Goal: Task Accomplishment & Management: Complete application form

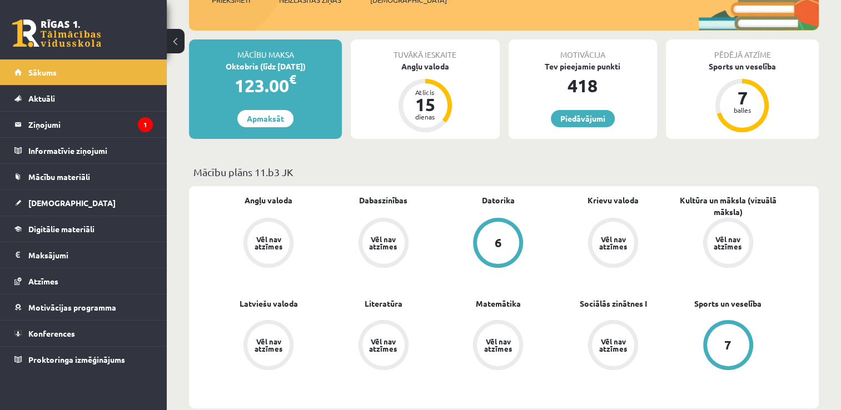
scroll to position [167, 0]
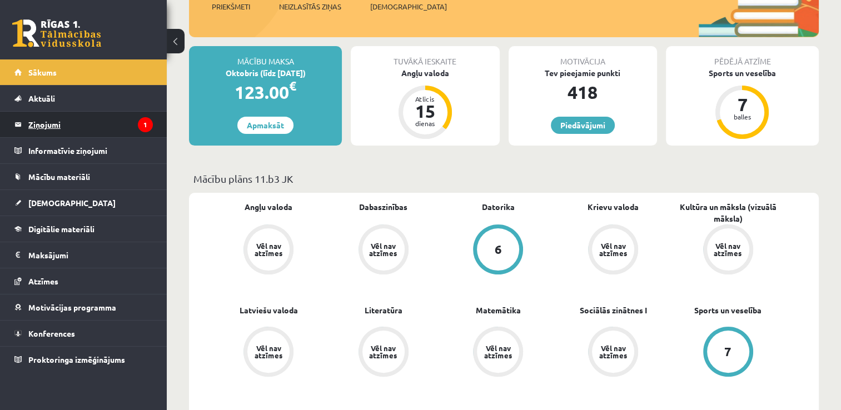
click at [36, 122] on legend "Ziņojumi 1" at bounding box center [90, 125] width 125 height 26
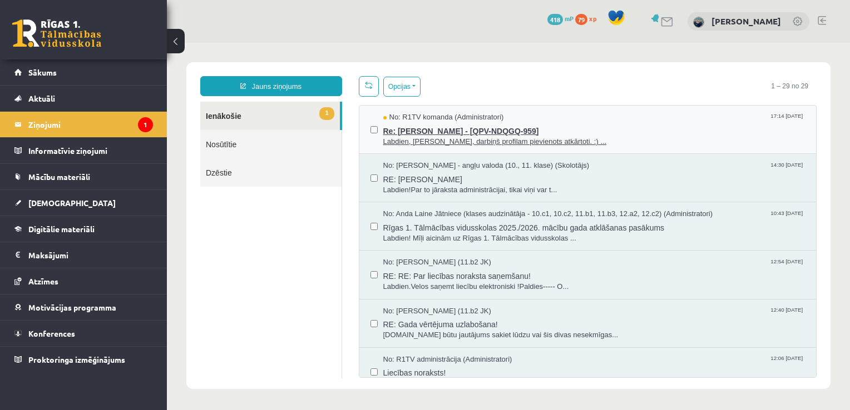
click at [436, 128] on span "Re: Gustavs Siliņš - [QPV-NDQGQ-959]" at bounding box center [594, 130] width 422 height 14
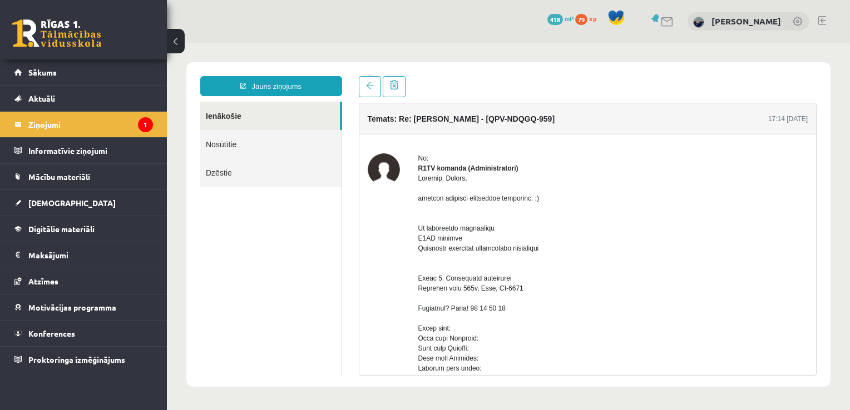
click at [229, 145] on link "Nosūtītie" at bounding box center [270, 144] width 141 height 28
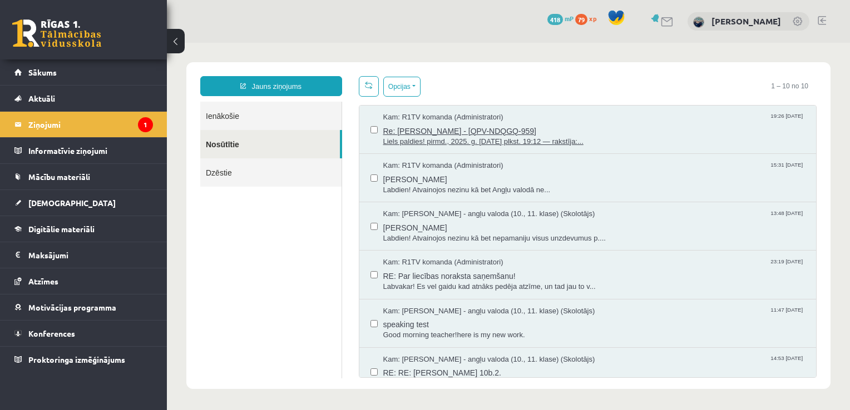
click at [449, 127] on span "Re: Gustavs Siliņš - [QPV-NDQGQ-959]" at bounding box center [594, 130] width 422 height 14
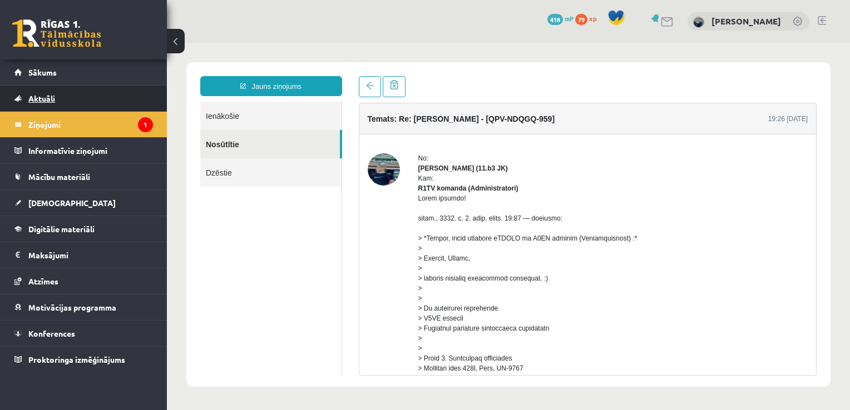
click at [33, 92] on link "Aktuāli" at bounding box center [83, 99] width 138 height 26
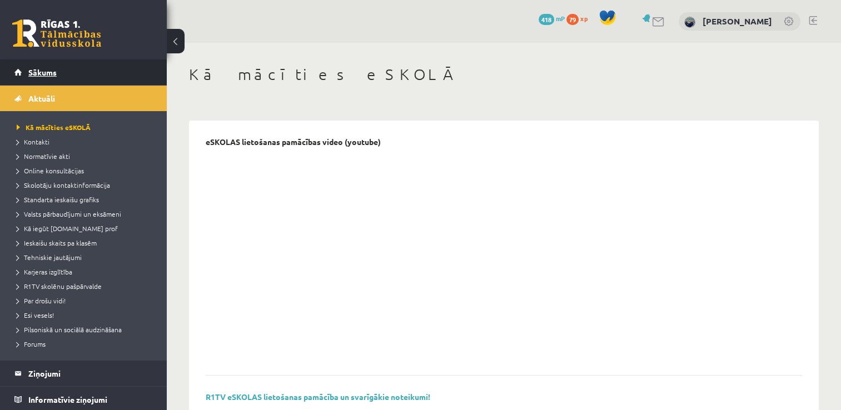
click at [31, 72] on span "Sākums" at bounding box center [42, 72] width 28 height 10
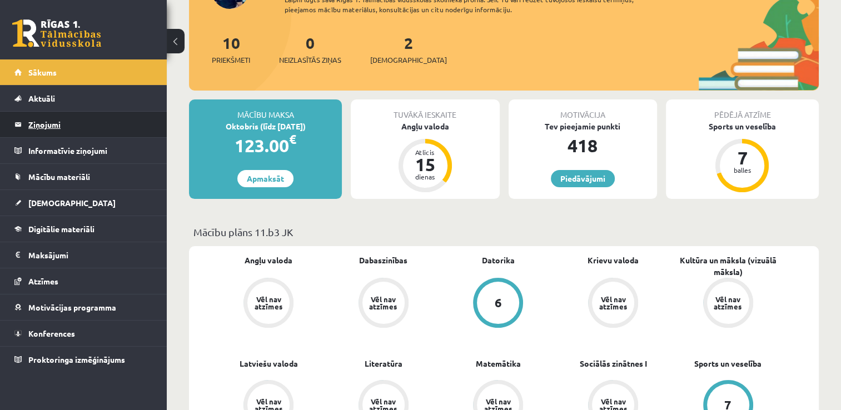
scroll to position [111, 0]
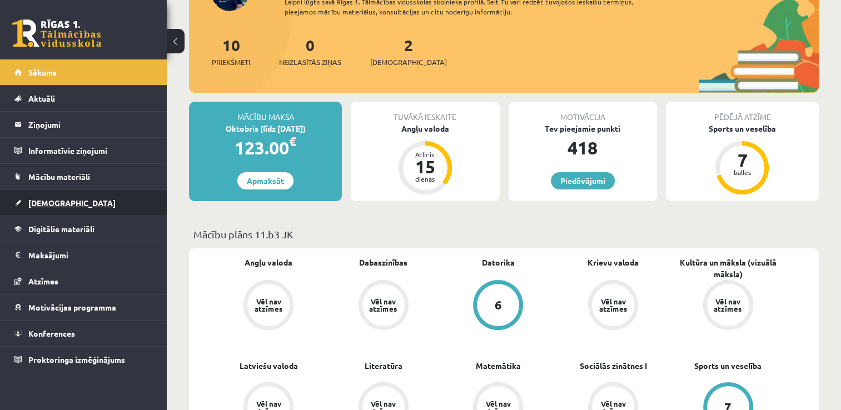
click at [41, 196] on link "[DEMOGRAPHIC_DATA]" at bounding box center [83, 203] width 138 height 26
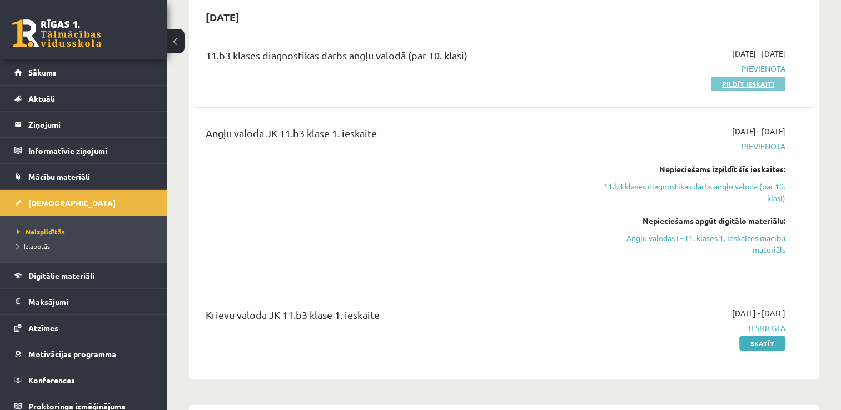
click at [772, 82] on link "Pildīt ieskaiti" at bounding box center [748, 84] width 75 height 14
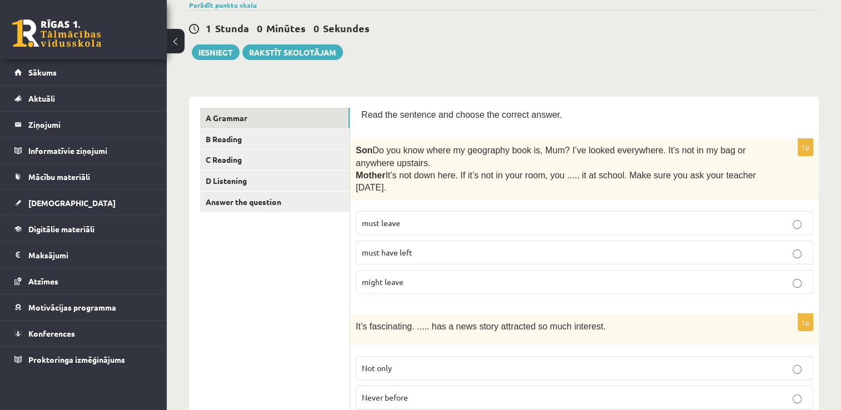
scroll to position [111, 0]
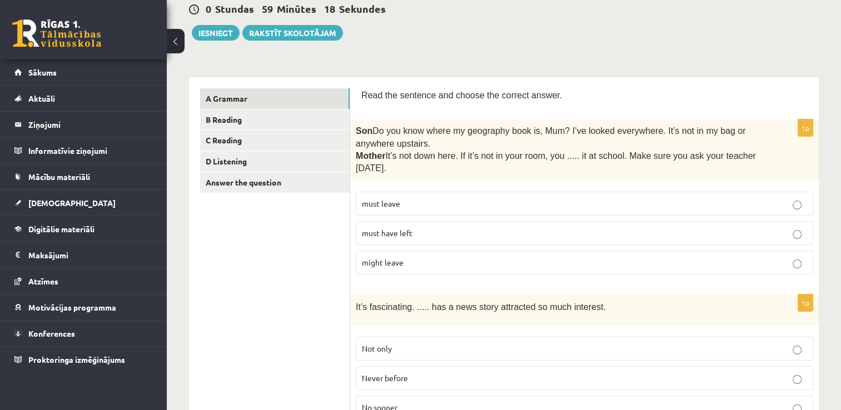
click at [420, 232] on p "must have left" at bounding box center [584, 233] width 445 height 12
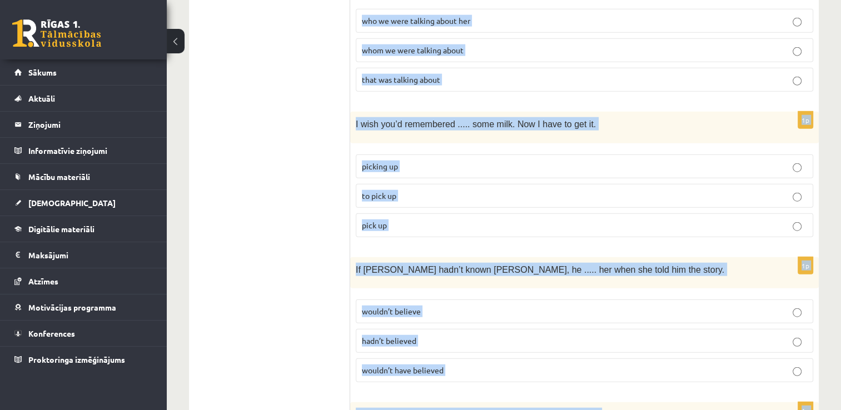
scroll to position [2796, 0]
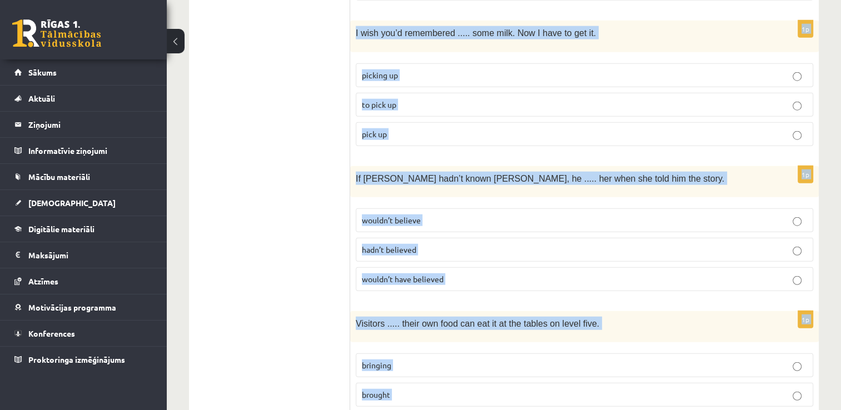
drag, startPoint x: 354, startPoint y: 138, endPoint x: 686, endPoint y: 415, distance: 431.9
copy form "It’s fascinating. ..... has a news story attracted so much interest. Not only N…"
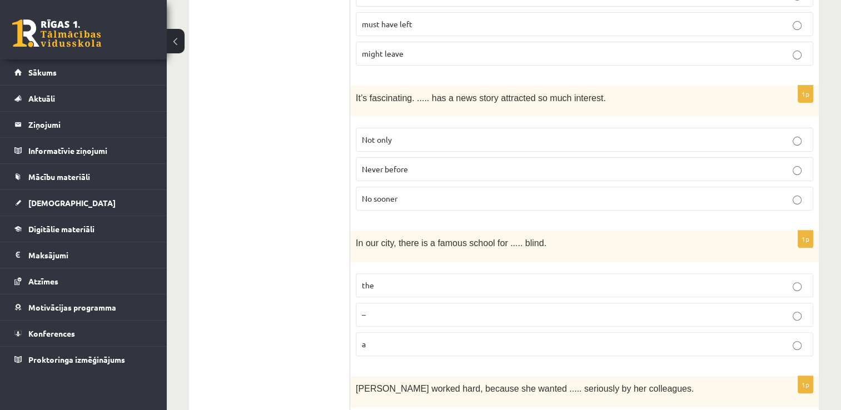
scroll to position [405, 0]
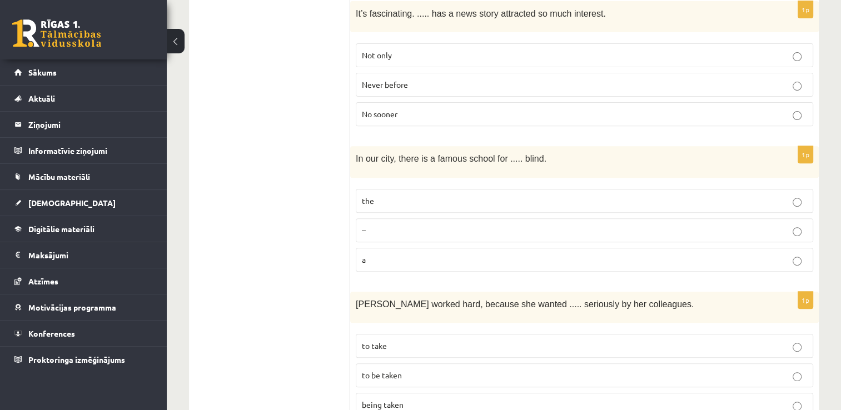
click at [396, 81] on span "Never before" at bounding box center [385, 85] width 46 height 10
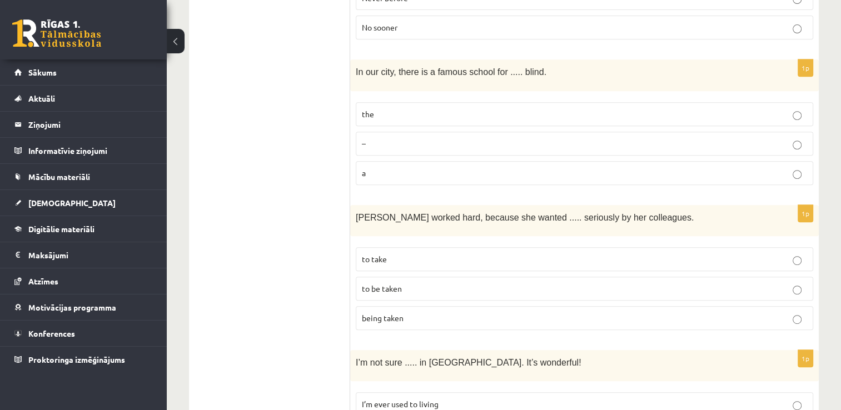
scroll to position [516, 0]
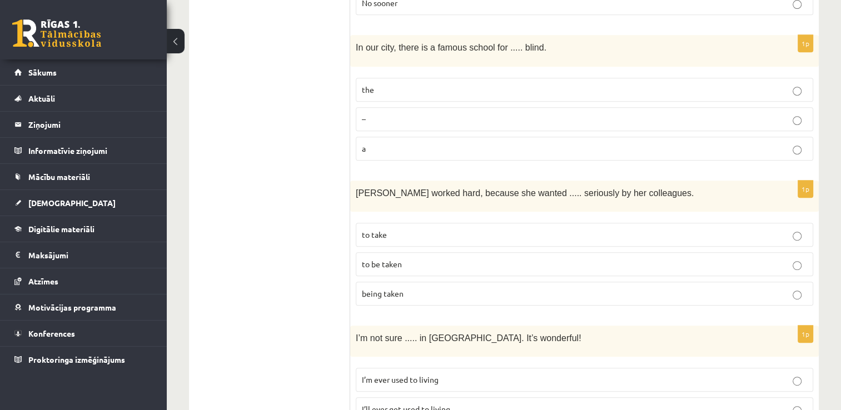
click at [386, 84] on p "the" at bounding box center [584, 90] width 445 height 12
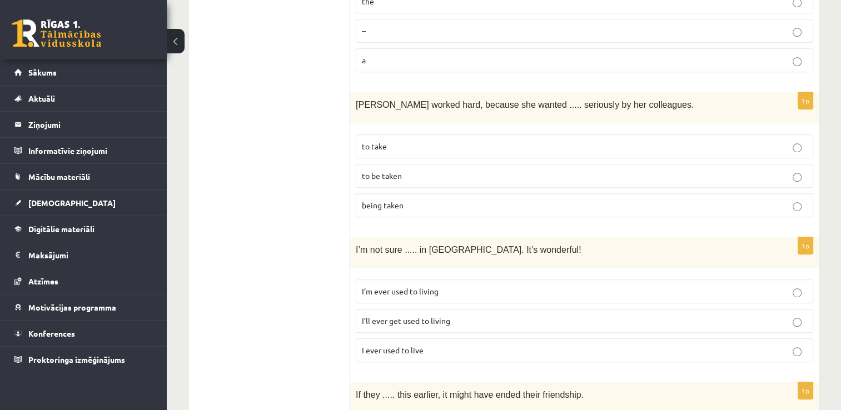
scroll to position [627, 0]
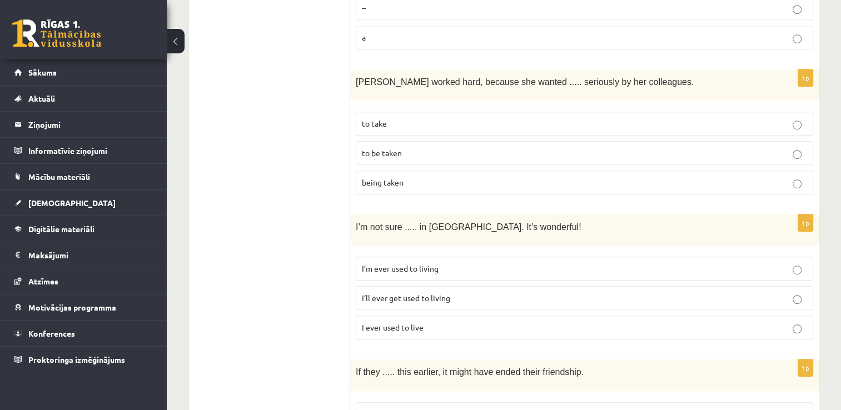
click at [419, 147] on p "to be taken" at bounding box center [584, 153] width 445 height 12
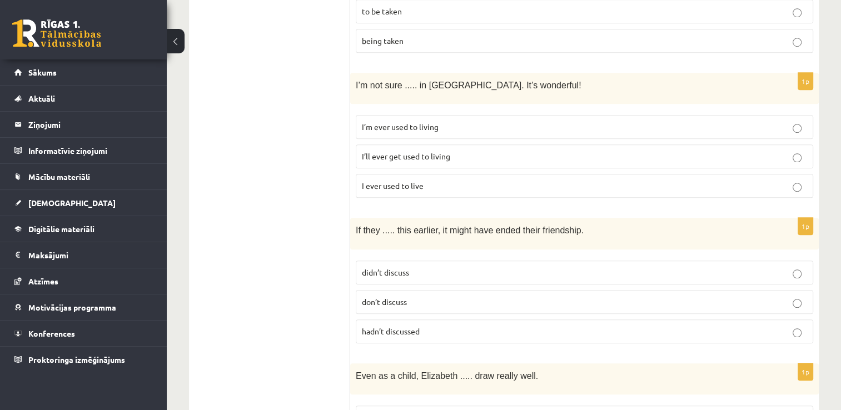
scroll to position [794, 0]
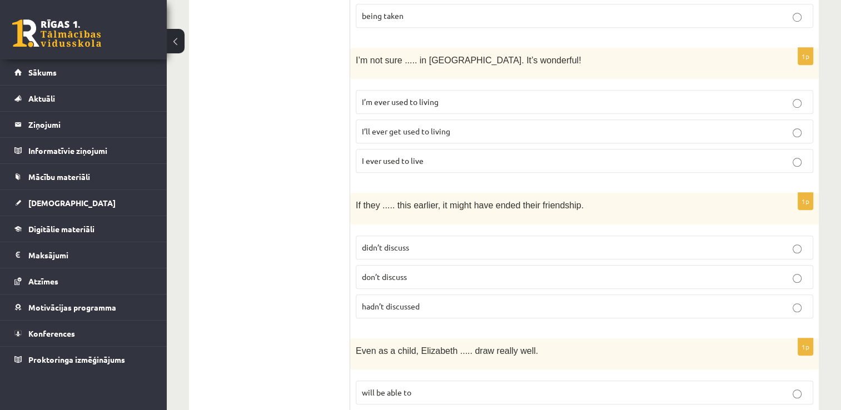
click at [425, 127] on span "I’ll ever get used to living" at bounding box center [406, 131] width 88 height 10
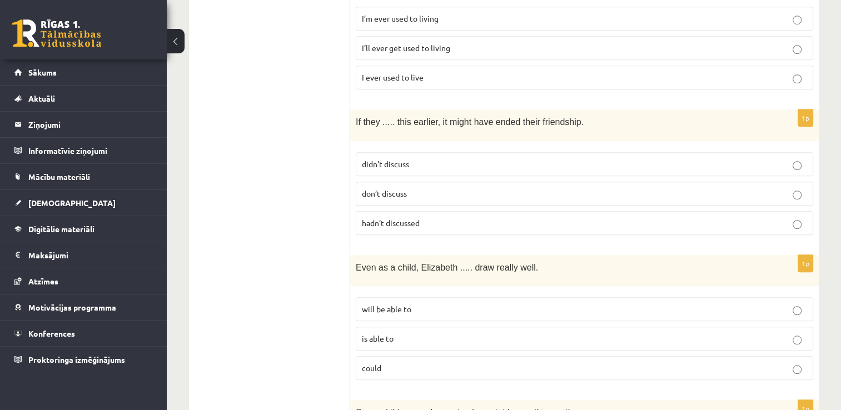
scroll to position [905, 0]
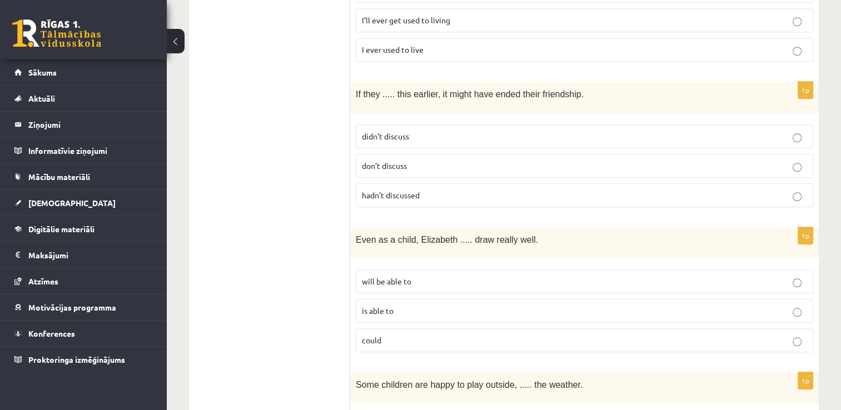
click at [414, 190] on span "hadn’t discussed" at bounding box center [391, 195] width 58 height 10
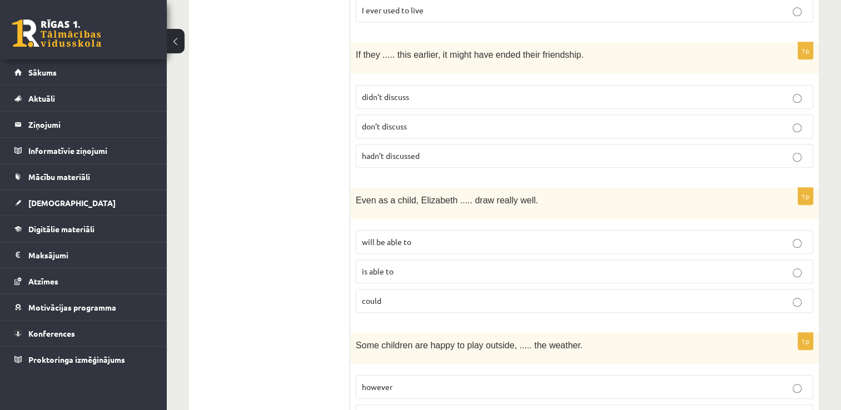
scroll to position [1017, 0]
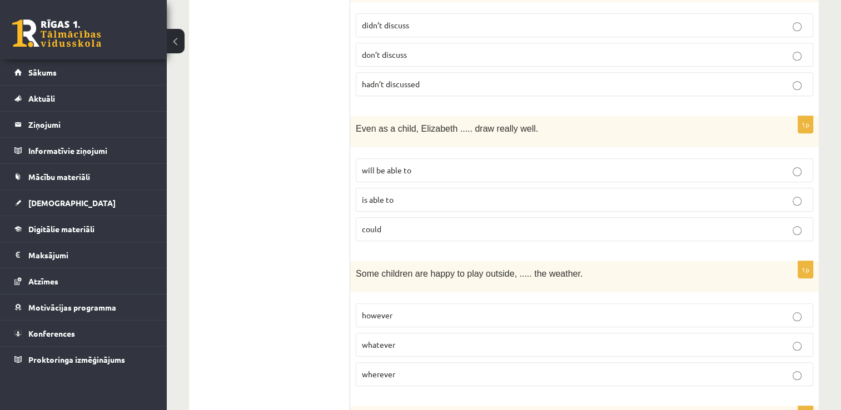
click at [399, 224] on p "could" at bounding box center [584, 230] width 445 height 12
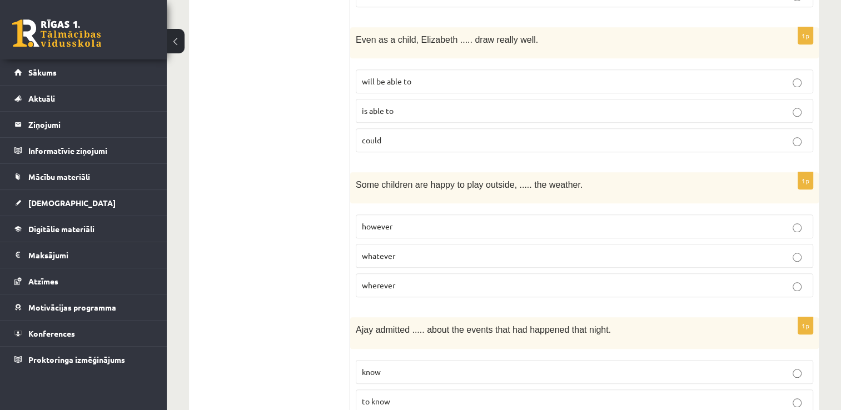
scroll to position [1183, 0]
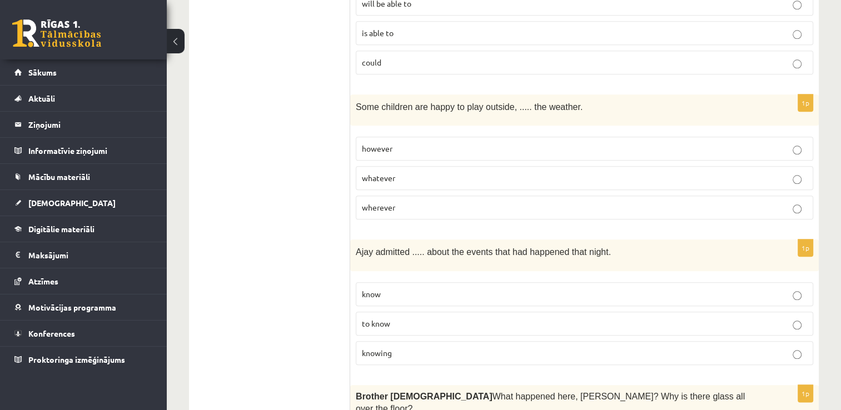
click at [400, 172] on p "whatever" at bounding box center [584, 178] width 445 height 12
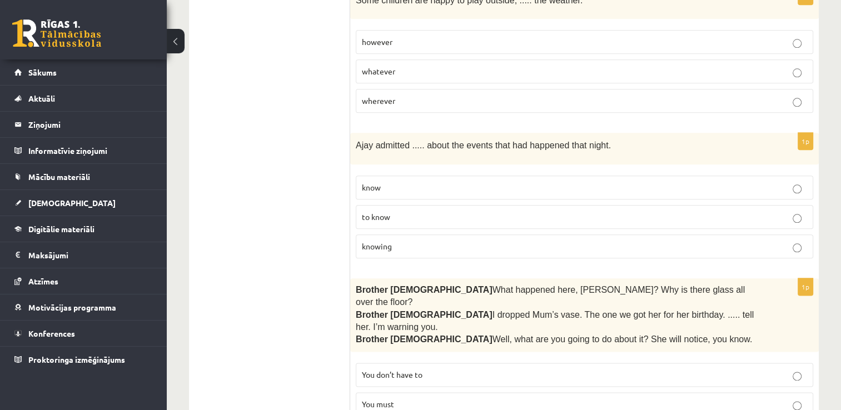
scroll to position [1295, 0]
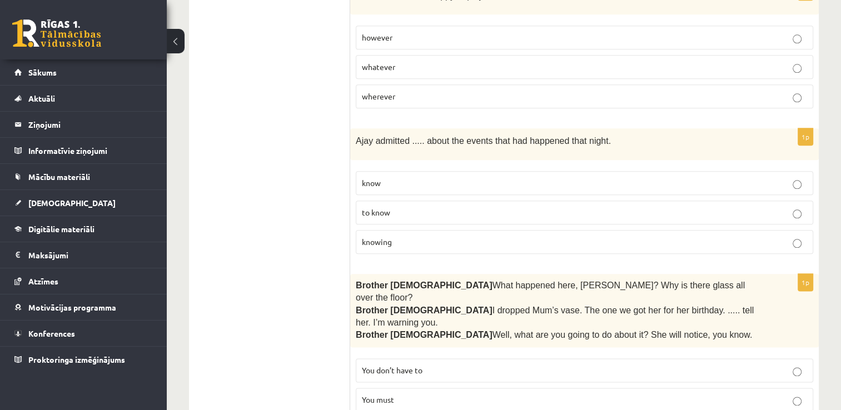
click at [379, 207] on span "to know" at bounding box center [376, 212] width 28 height 10
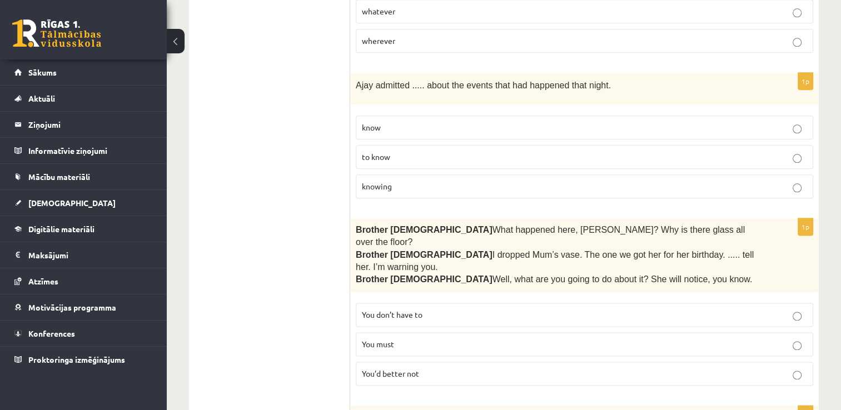
click at [422, 181] on p "knowing" at bounding box center [584, 187] width 445 height 12
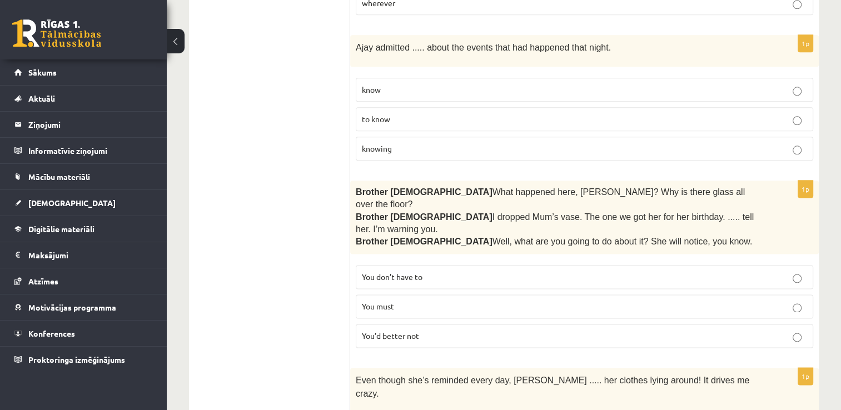
scroll to position [1461, 0]
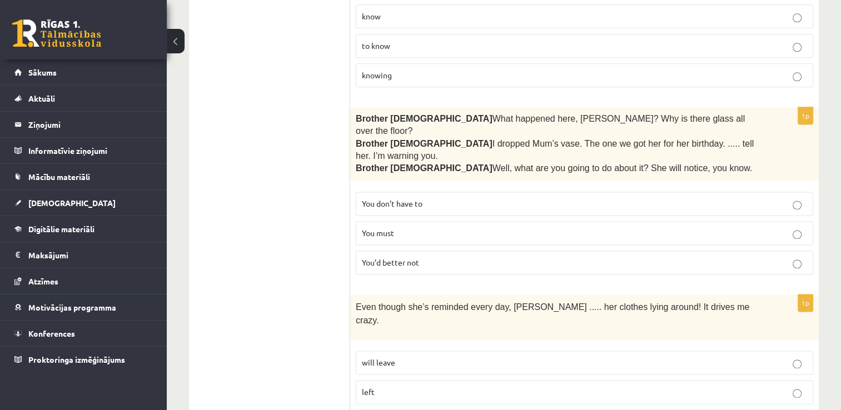
click at [427, 257] on p "You’d better not" at bounding box center [584, 263] width 445 height 12
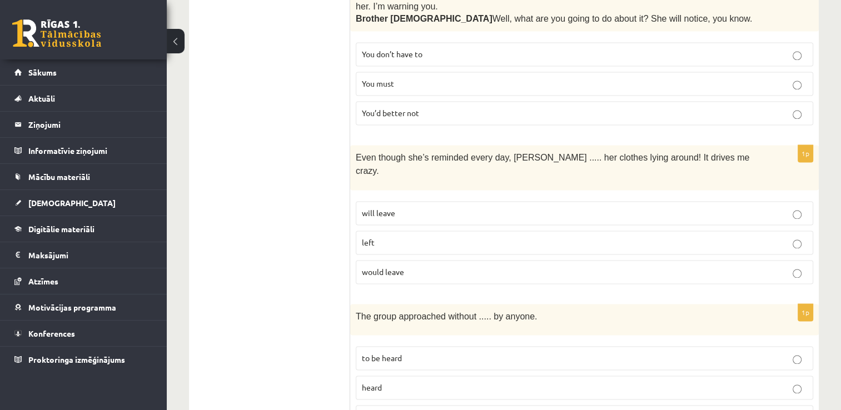
scroll to position [1628, 0]
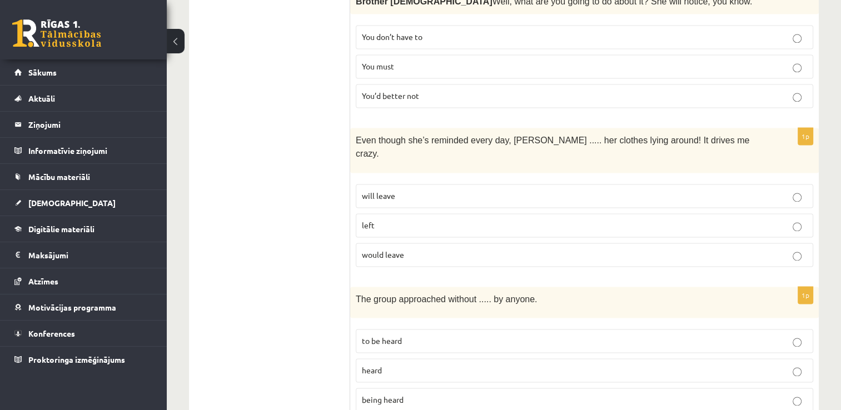
click at [423, 190] on p "will leave" at bounding box center [584, 196] width 445 height 12
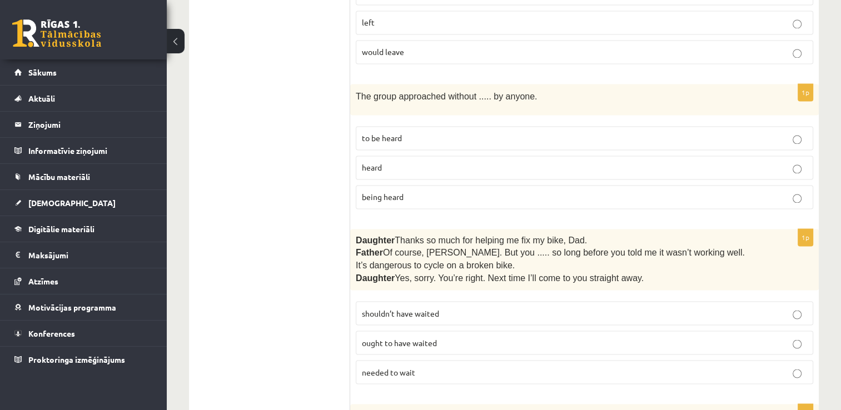
scroll to position [1851, 0]
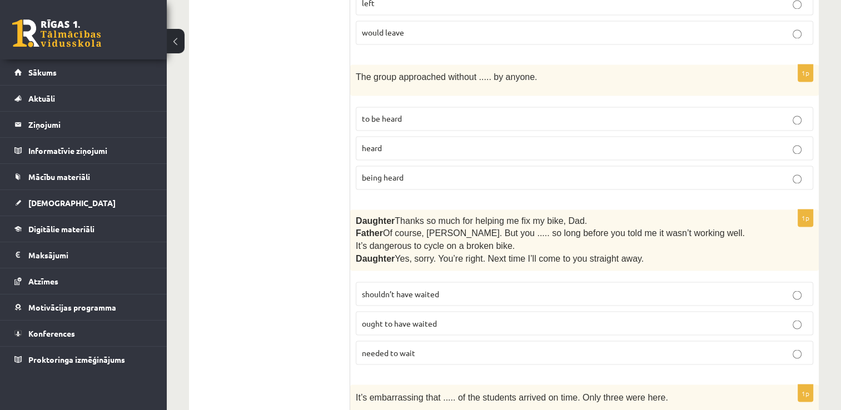
click at [383, 107] on label "to be heard" at bounding box center [585, 119] width 458 height 24
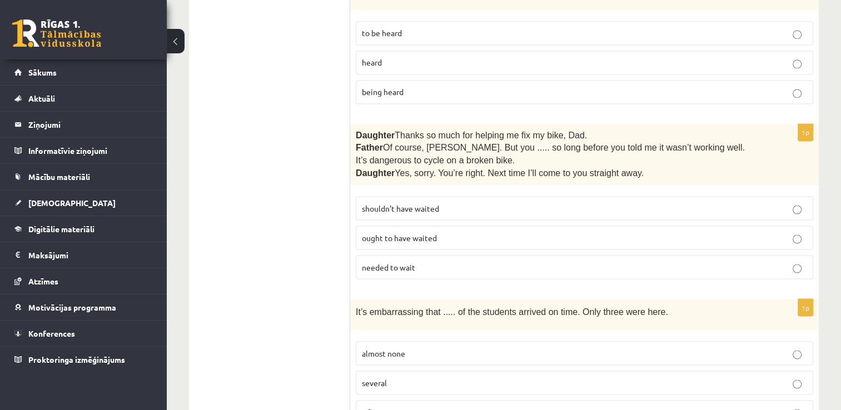
scroll to position [2017, 0]
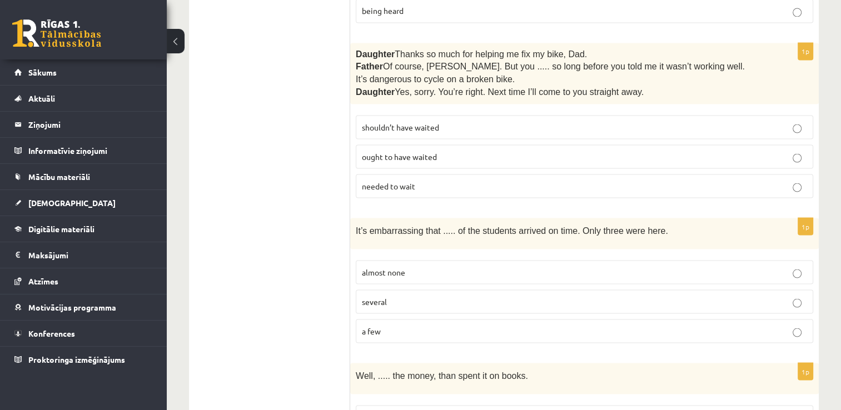
click at [425, 122] on span "shouldn’t have waited" at bounding box center [400, 127] width 77 height 10
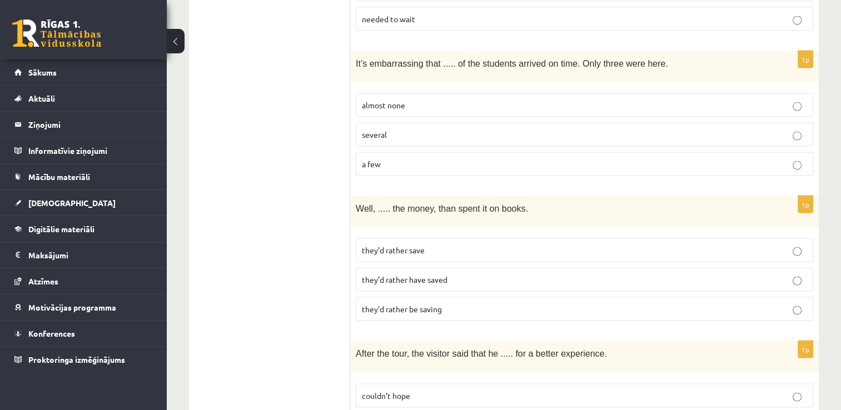
scroll to position [2129, 0]
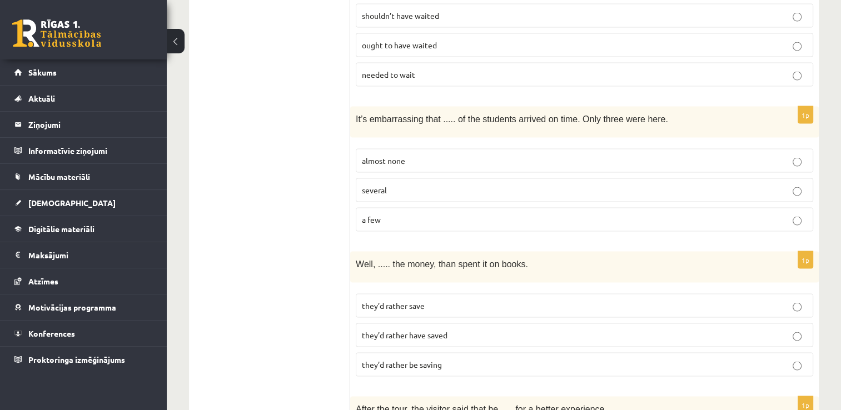
click at [393, 156] on span "almost none" at bounding box center [383, 161] width 43 height 10
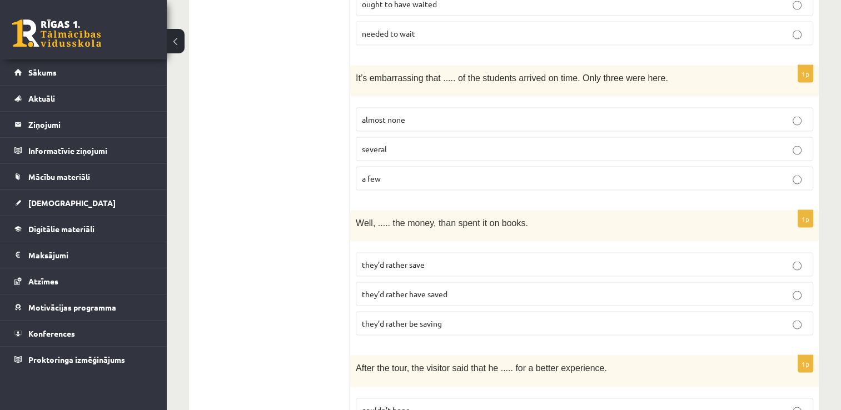
scroll to position [2240, 0]
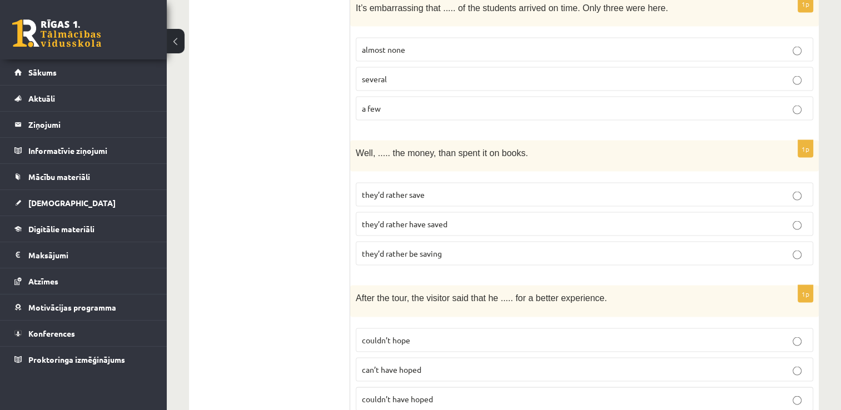
drag, startPoint x: 469, startPoint y: 130, endPoint x: 463, endPoint y: 132, distance: 6.0
click at [465, 189] on p "they’d rather save" at bounding box center [584, 195] width 445 height 12
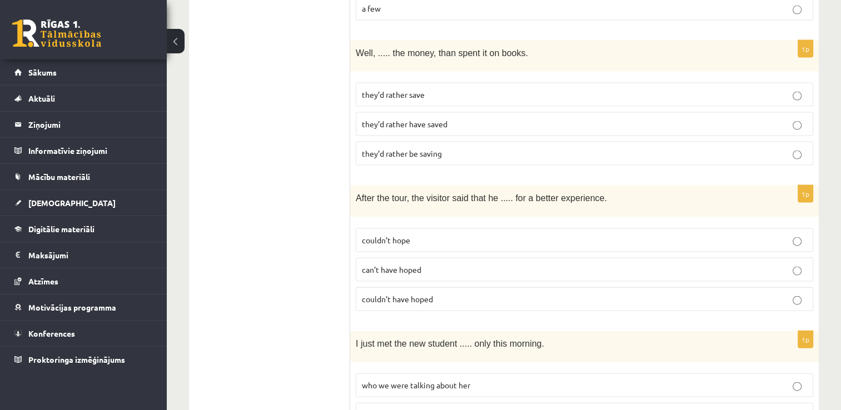
scroll to position [2351, 0]
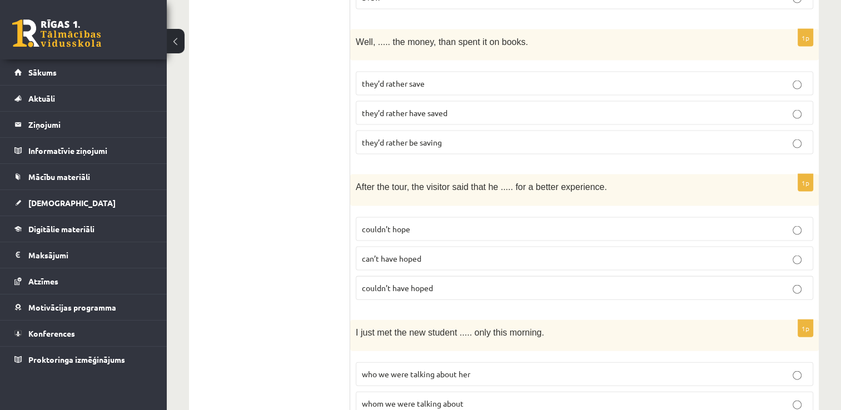
click at [414, 224] on p "couldn’t hope" at bounding box center [584, 230] width 445 height 12
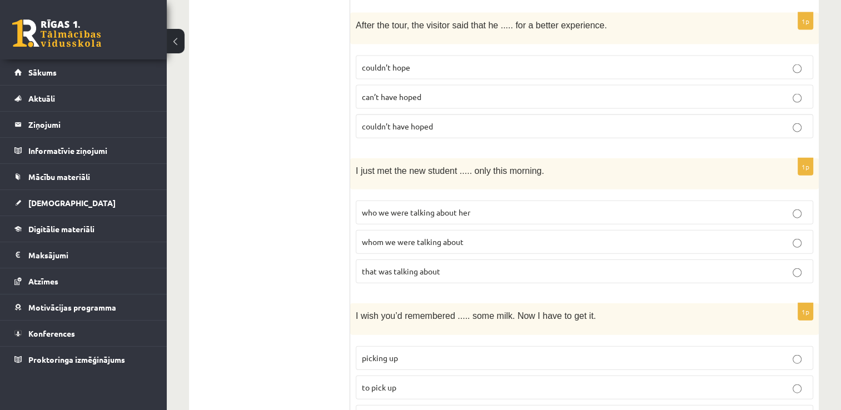
scroll to position [2518, 0]
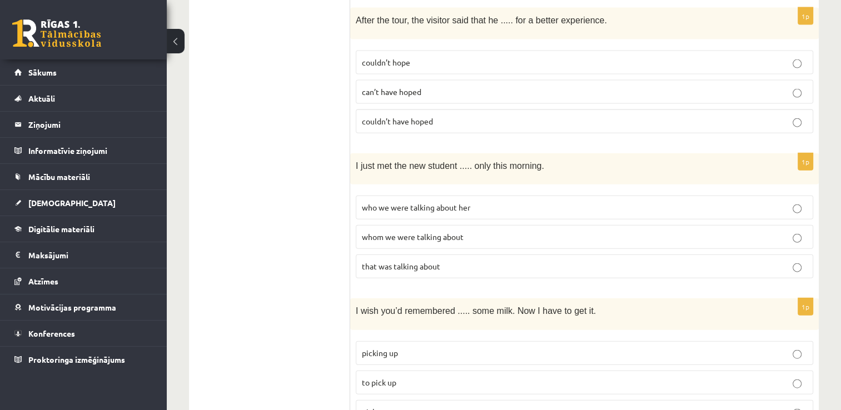
click at [433, 225] on label "whom we were talking about" at bounding box center [585, 237] width 458 height 24
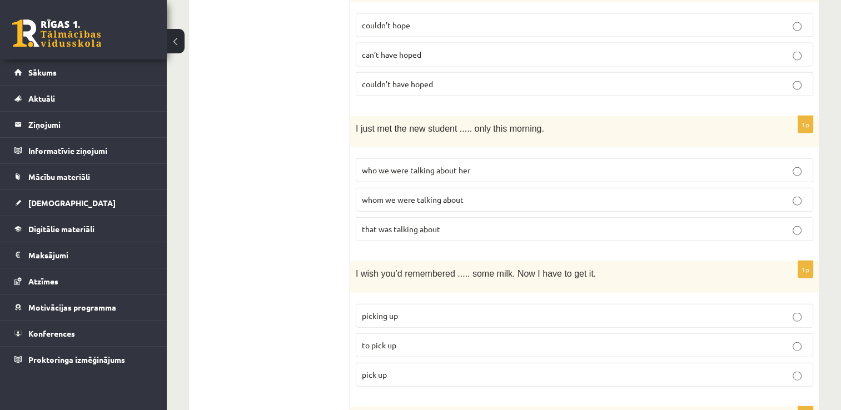
scroll to position [2629, 0]
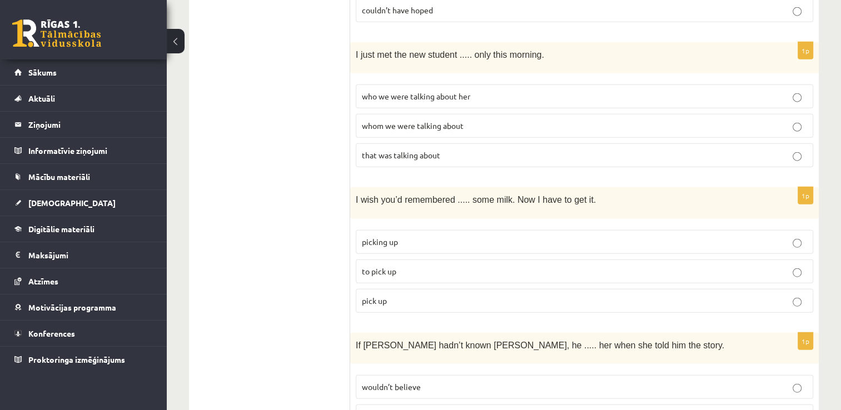
drag, startPoint x: 387, startPoint y: 205, endPoint x: 396, endPoint y: 206, distance: 8.9
click at [387, 266] on span "to pick up" at bounding box center [379, 271] width 34 height 10
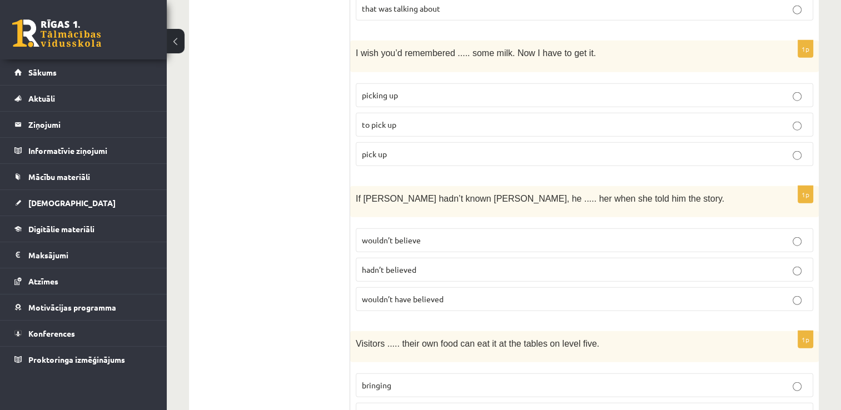
scroll to position [2796, 0]
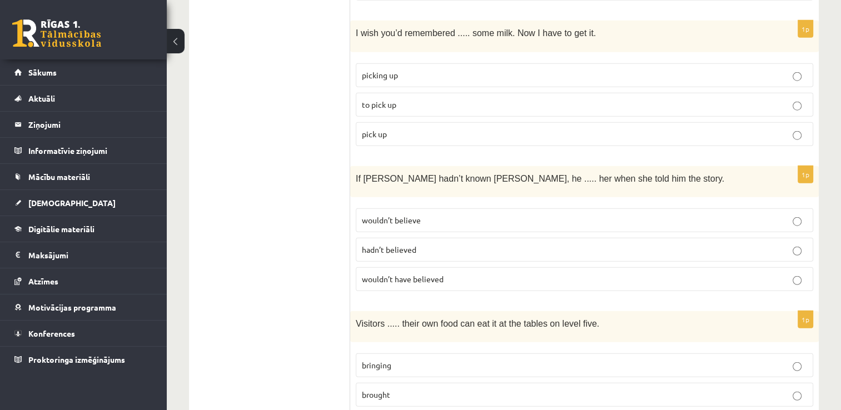
click at [445, 274] on p "wouldn’t have believed" at bounding box center [584, 280] width 445 height 12
click at [409, 389] on p "brought" at bounding box center [584, 395] width 445 height 12
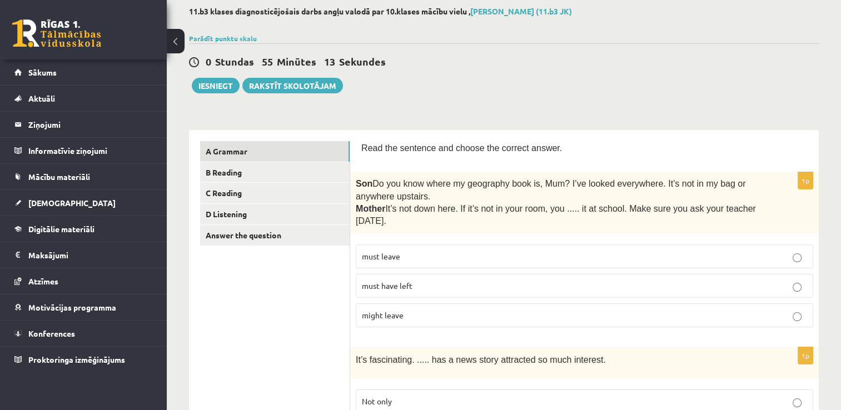
scroll to position [0, 0]
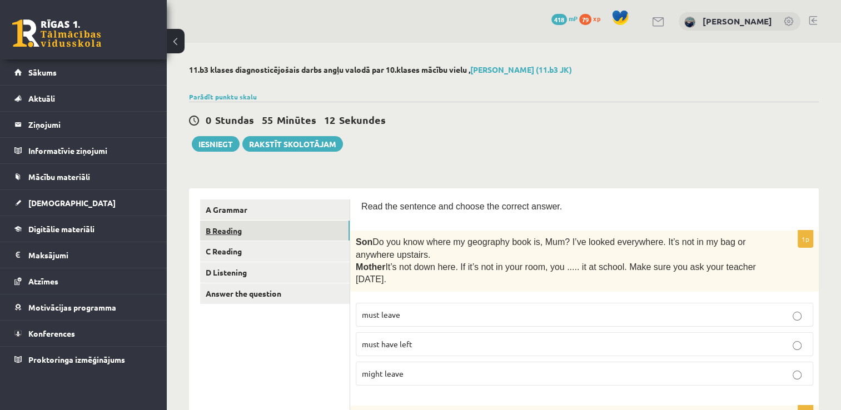
click at [230, 229] on link "B Reading" at bounding box center [275, 231] width 150 height 21
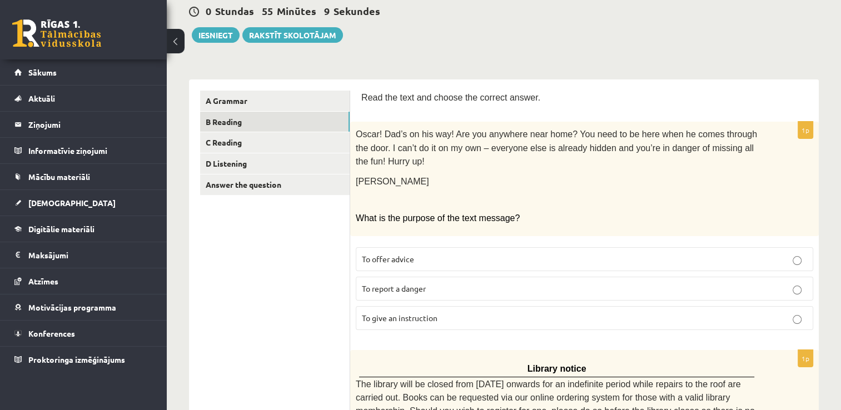
scroll to position [111, 0]
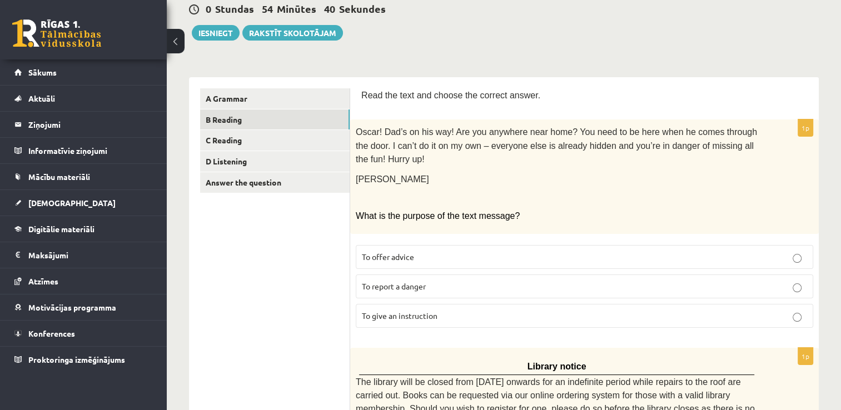
click at [389, 131] on span "Oscar! Dad’s on his way! Are you anywhere near home? You need to be here when h…" at bounding box center [556, 145] width 401 height 37
click at [465, 148] on p "Oscar! Dad’s on his way! Are you anywhere near home? You need to be here when h…" at bounding box center [557, 145] width 402 height 41
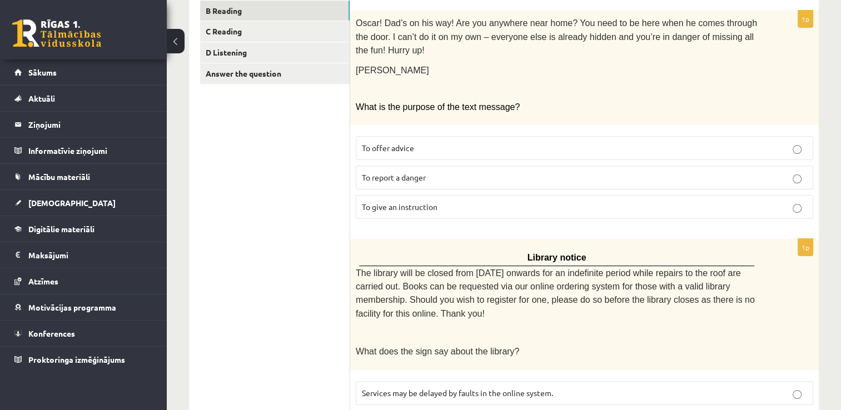
scroll to position [222, 0]
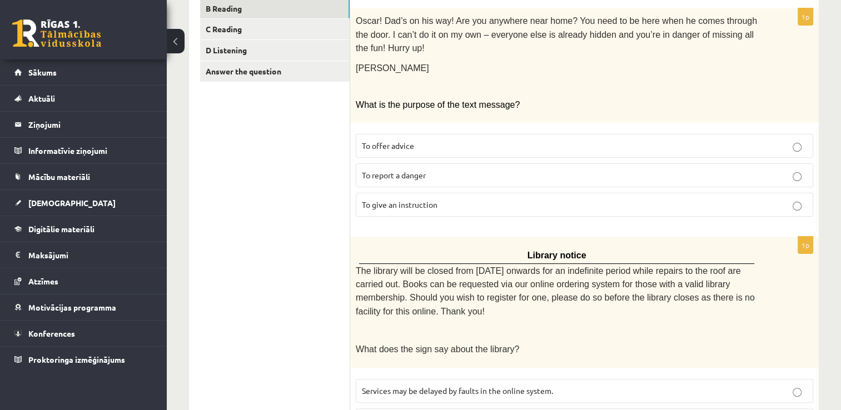
click at [419, 170] on span "To report a danger" at bounding box center [394, 175] width 64 height 10
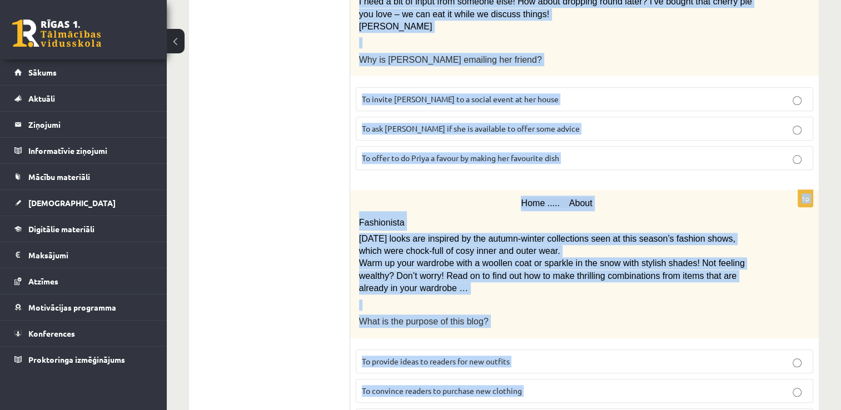
scroll to position [1316, 0]
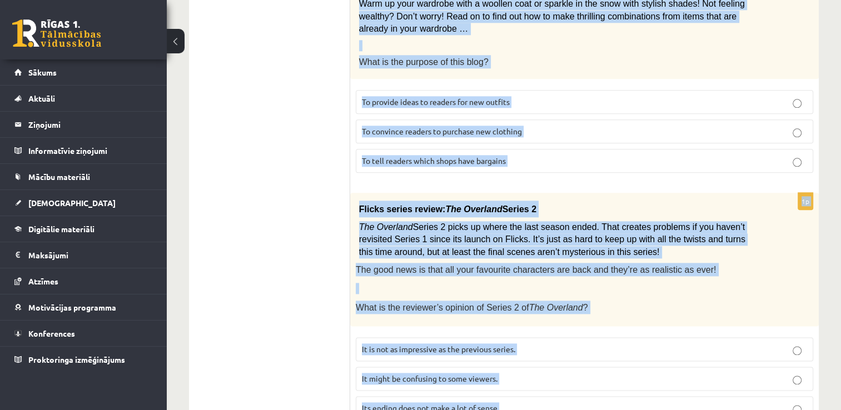
drag, startPoint x: 358, startPoint y: 78, endPoint x: 695, endPoint y: 379, distance: 452.1
copy form "he library will be closed from Monday onwards for an indefinite period while re…"
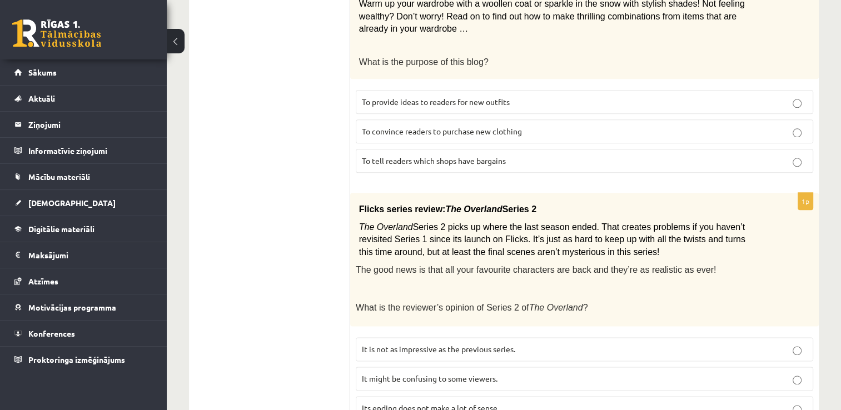
drag, startPoint x: 283, startPoint y: 86, endPoint x: 271, endPoint y: 63, distance: 25.1
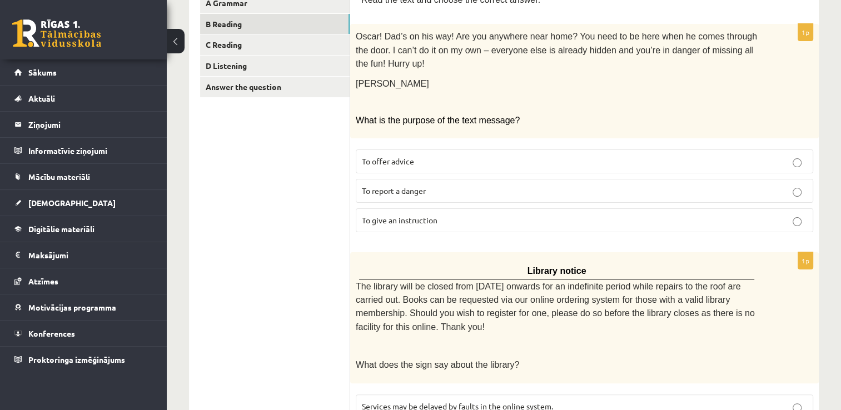
scroll to position [371, 0]
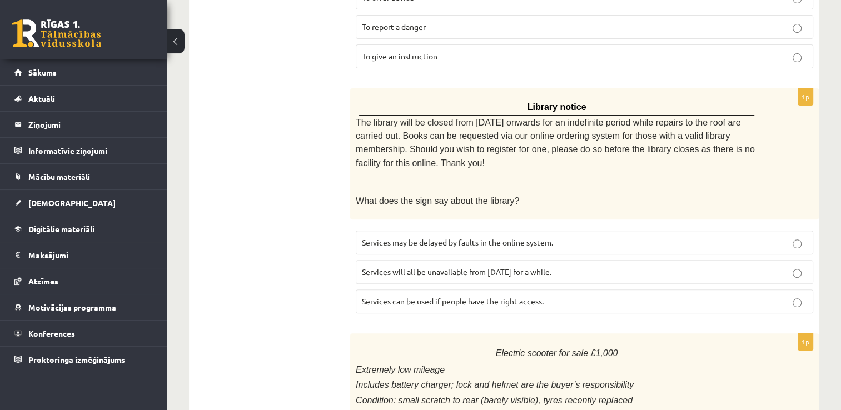
click at [430, 296] on span "Services can be used if people have the right access." at bounding box center [453, 301] width 182 height 10
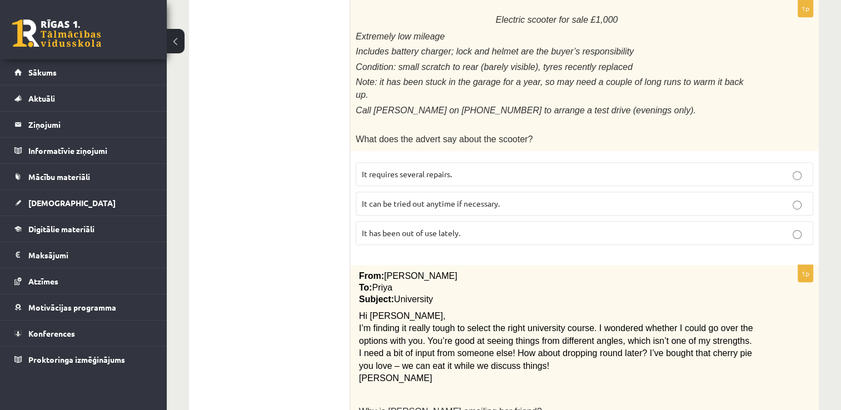
scroll to position [760, 0]
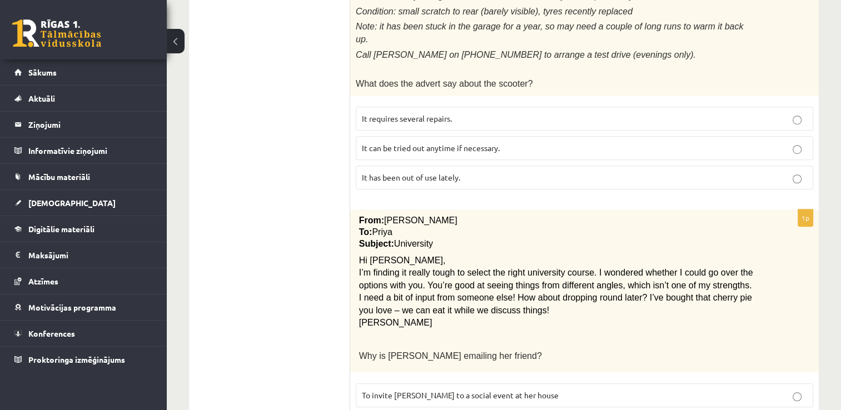
click at [454, 172] on p "It has been out of use lately." at bounding box center [584, 178] width 445 height 12
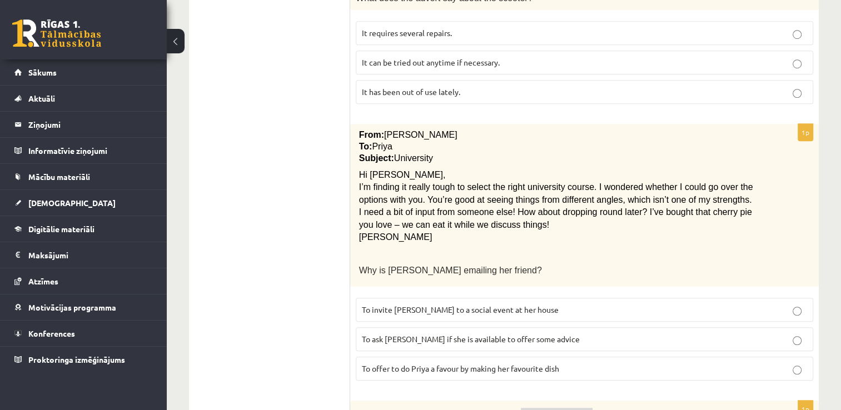
scroll to position [871, 0]
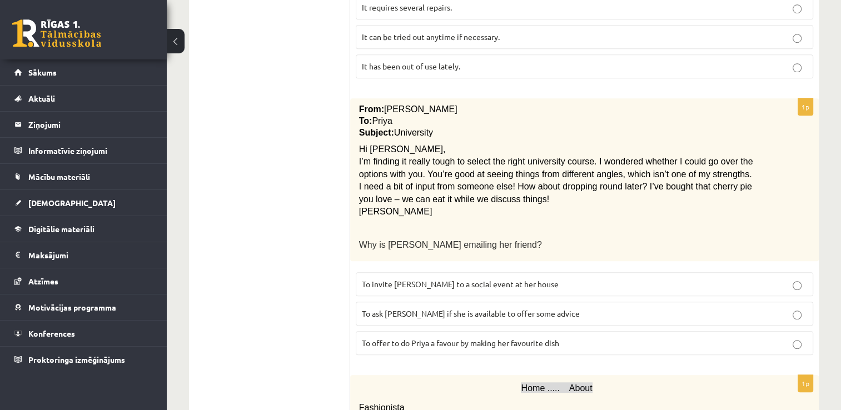
click at [531, 176] on div "From: Emily To: Priya Subject: University Hi Priya, I’m finding it really tough…" at bounding box center [584, 179] width 469 height 163
click at [479, 279] on span "To invite Priya to a social event at her house" at bounding box center [460, 284] width 197 height 10
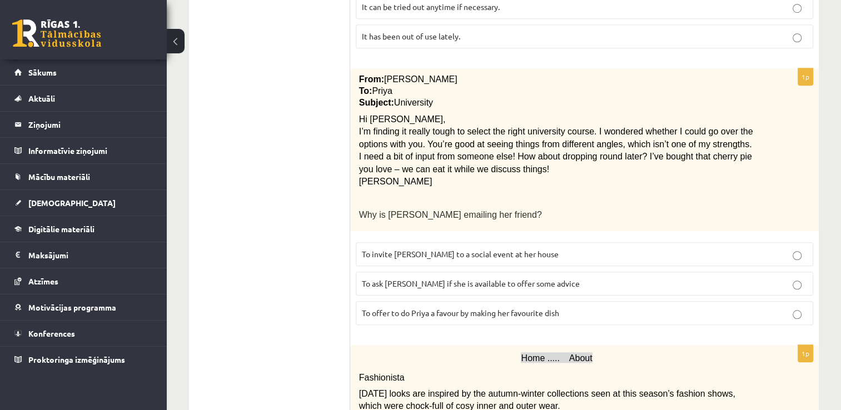
scroll to position [927, 0]
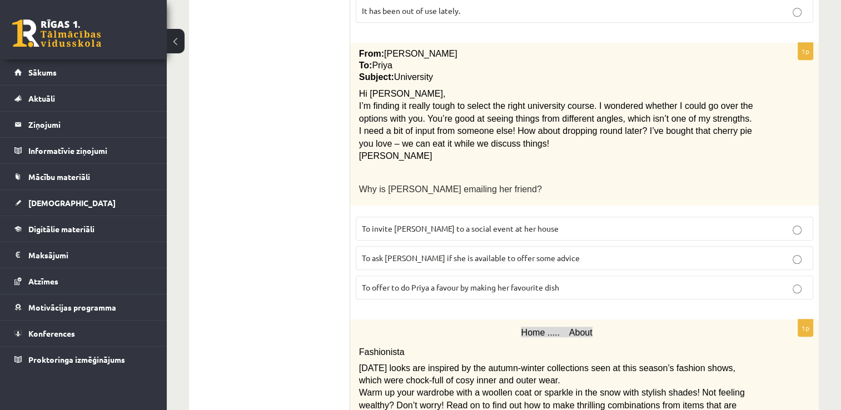
click at [487, 253] on span "To ask Priya if she is available to offer some advice" at bounding box center [471, 258] width 218 height 10
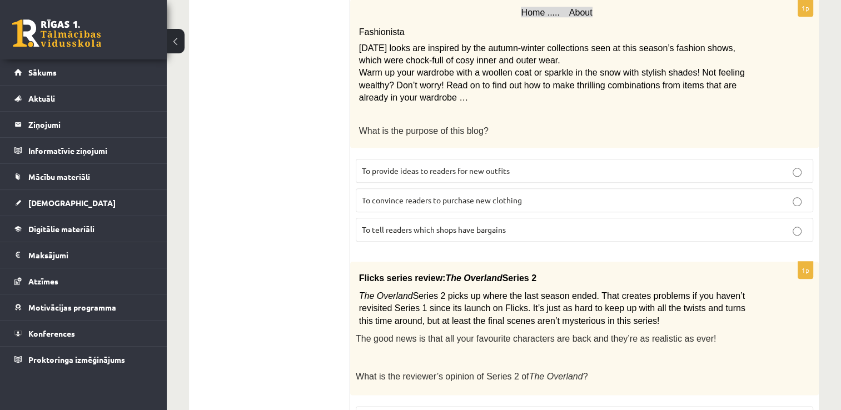
scroll to position [1316, 0]
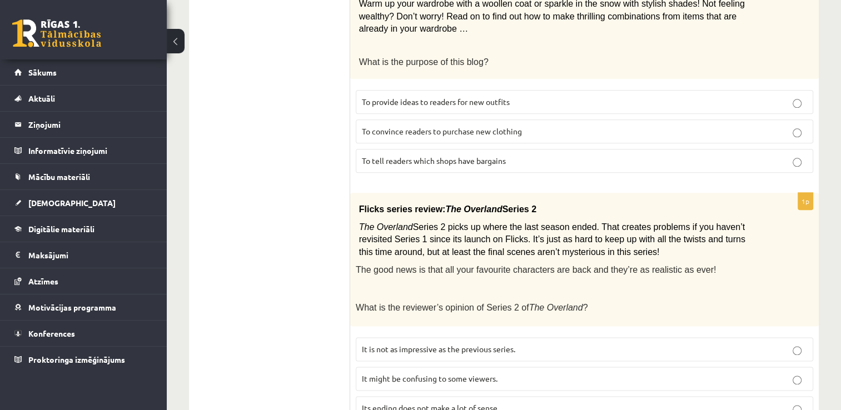
drag, startPoint x: 515, startPoint y: 45, endPoint x: 622, endPoint y: 136, distance: 140.5
click at [516, 90] on label "To provide ideas to readers for new outfits" at bounding box center [585, 102] width 458 height 24
click at [510, 373] on p "It might be confusing to some viewers." at bounding box center [584, 379] width 445 height 12
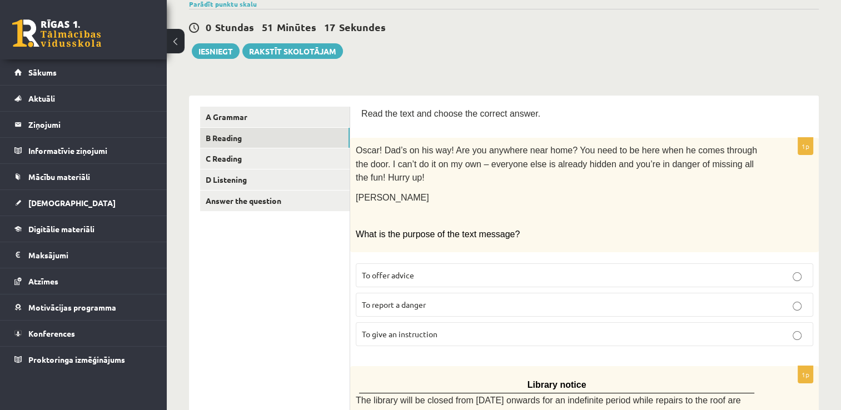
scroll to position [0, 0]
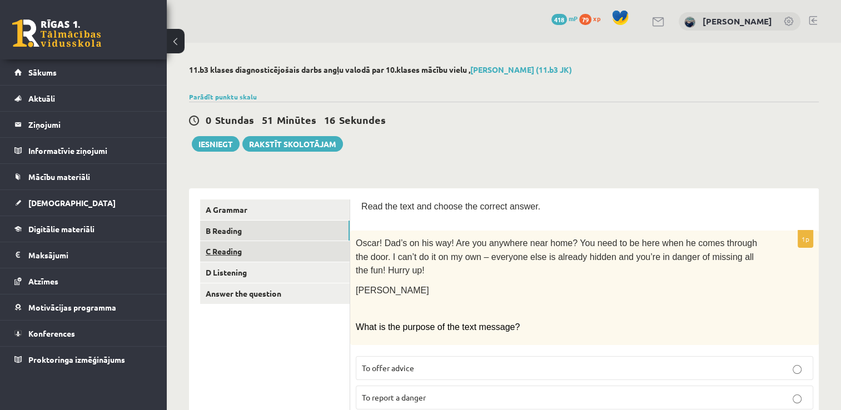
click at [225, 249] on link "C Reading" at bounding box center [275, 251] width 150 height 21
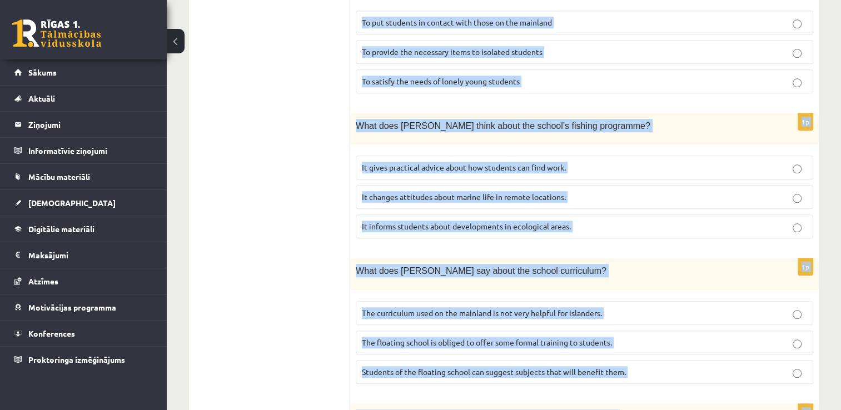
scroll to position [1102, 0]
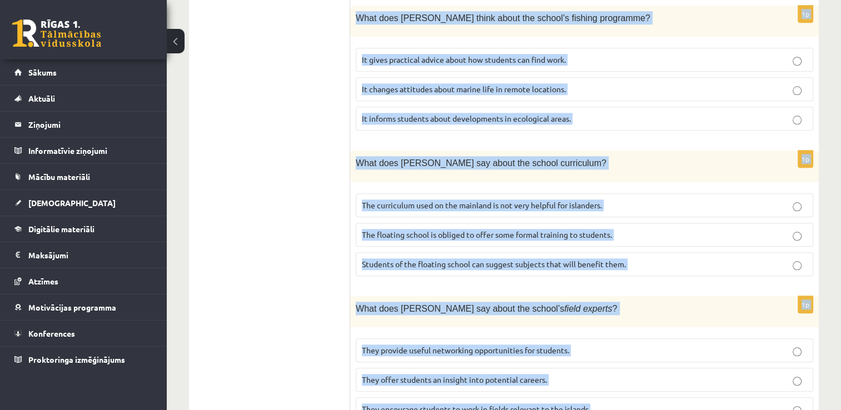
drag, startPoint x: 366, startPoint y: 42, endPoint x: 594, endPoint y: 371, distance: 399.7
copy form "By founder, Anna Domingo I coordinate a floating school which I established sev…"
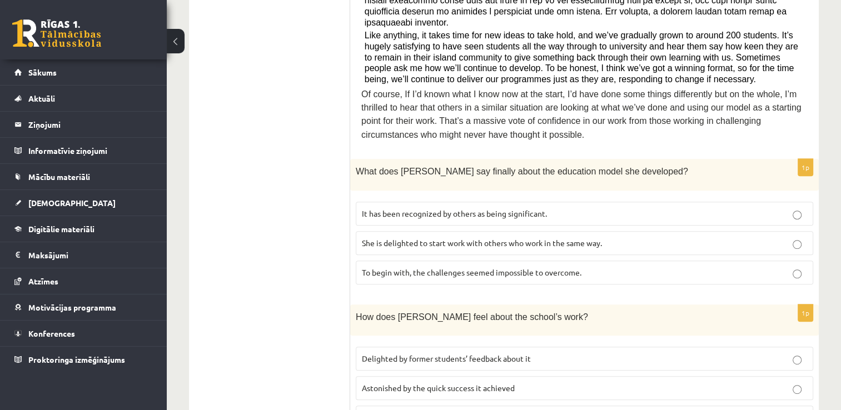
scroll to position [500, 0]
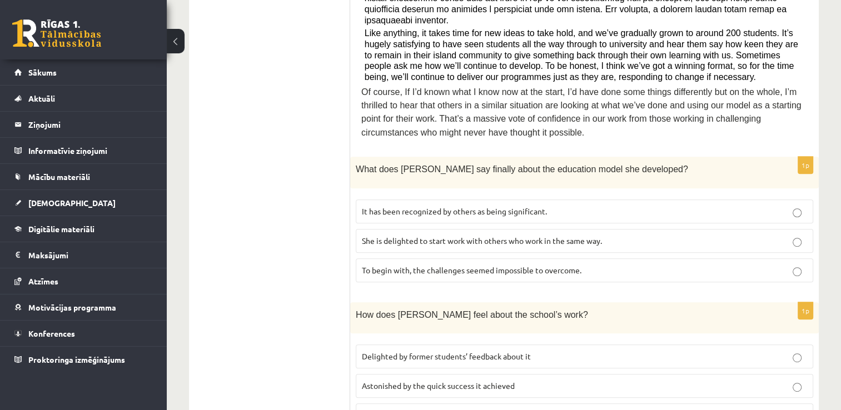
click at [450, 206] on span "It has been recognized by others as being significant." at bounding box center [454, 211] width 185 height 10
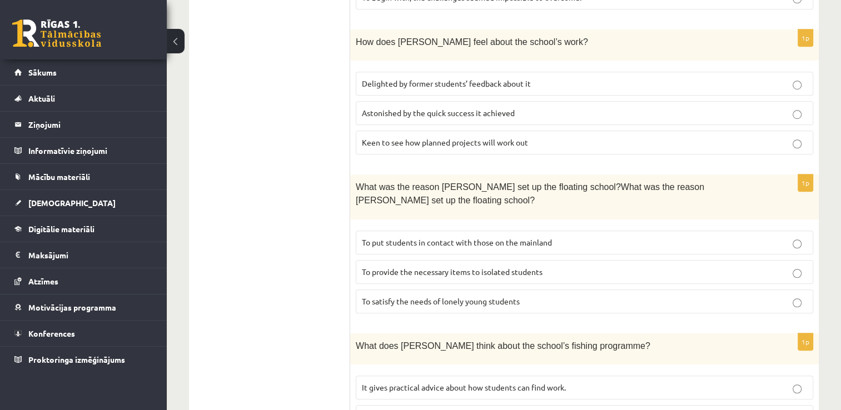
scroll to position [779, 0]
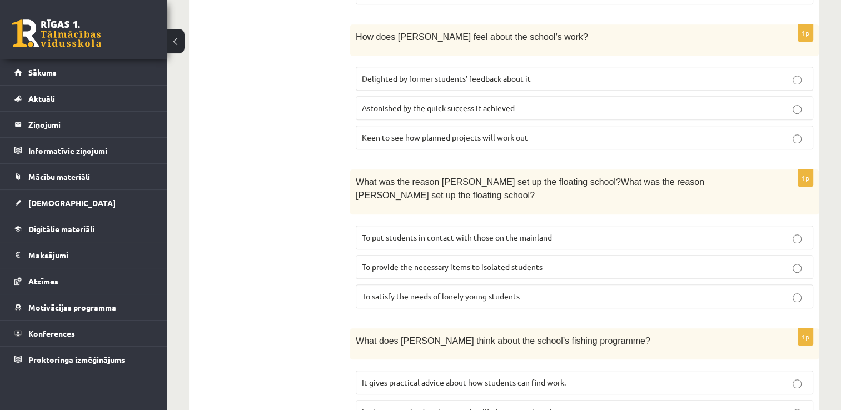
click at [418, 73] on span "Delighted by former students’ feedback about it" at bounding box center [446, 78] width 169 height 10
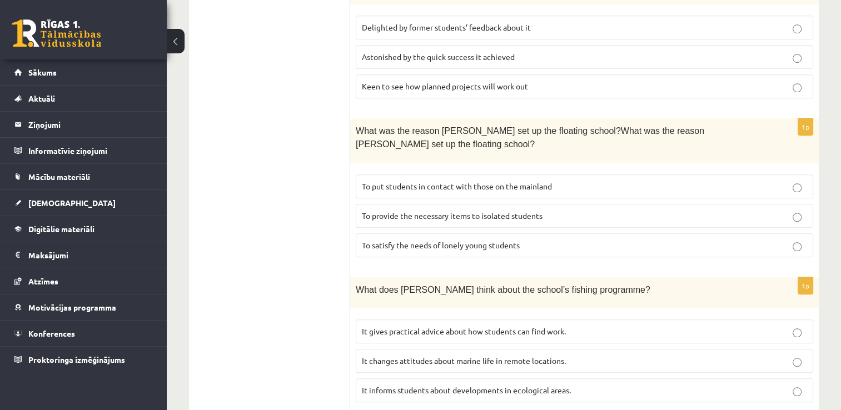
scroll to position [890, 0]
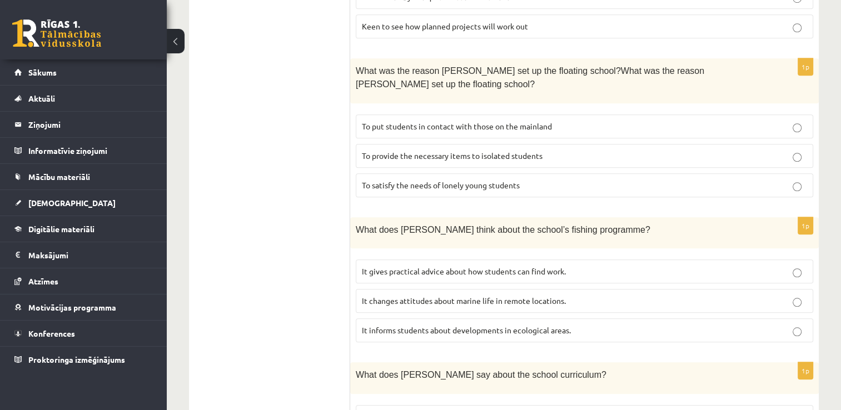
click at [396, 151] on span "To provide the necessary items to isolated students" at bounding box center [452, 156] width 181 height 10
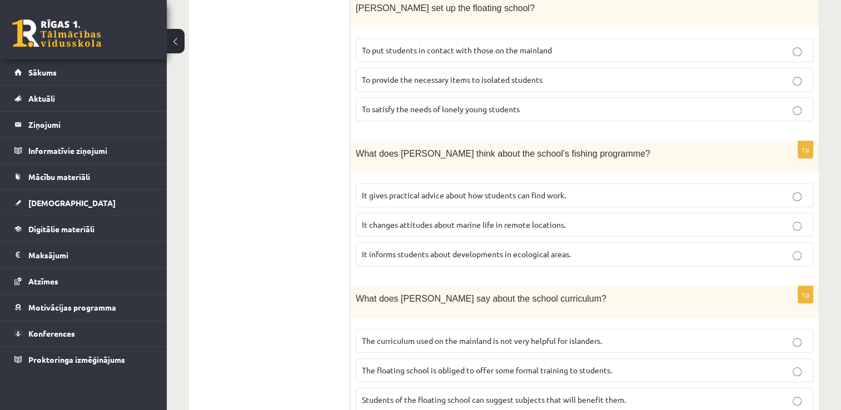
scroll to position [1001, 0]
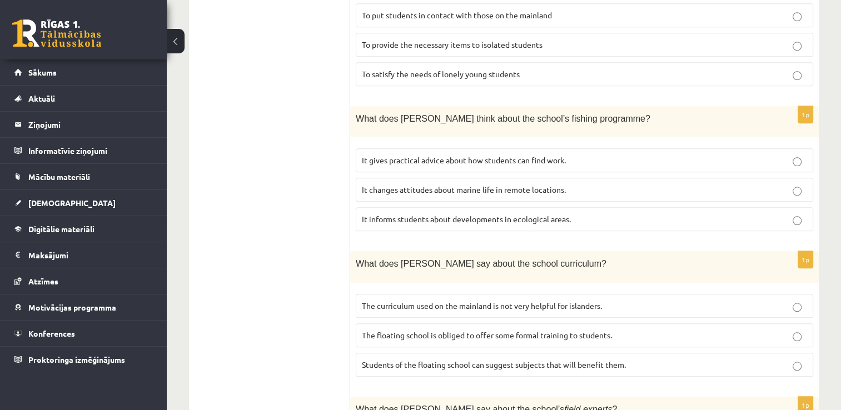
click at [460, 185] on span "It changes attitudes about marine life in remote locations." at bounding box center [464, 190] width 204 height 10
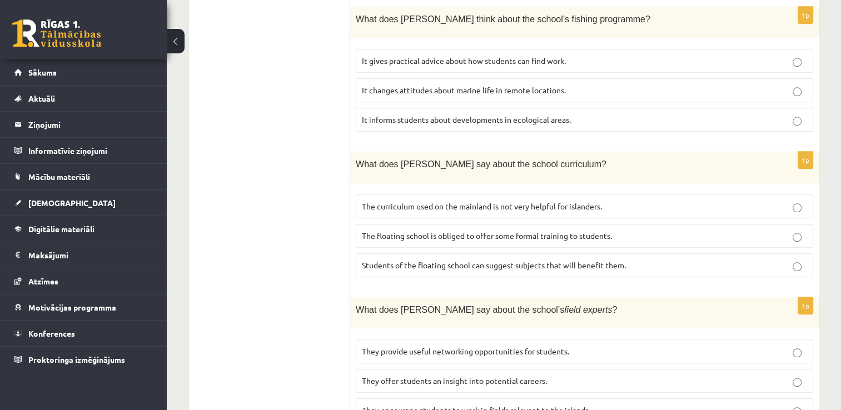
scroll to position [1102, 0]
click at [575, 230] on span "The floating school is obliged to offer some formal training to students." at bounding box center [487, 235] width 250 height 10
drag, startPoint x: 527, startPoint y: 152, endPoint x: 536, endPoint y: 161, distance: 13.0
click at [527, 200] on span "The curriculum used on the mainland is not very helpful for islanders." at bounding box center [482, 205] width 240 height 10
click at [514, 345] on span "They provide useful networking opportunities for students." at bounding box center [465, 350] width 207 height 10
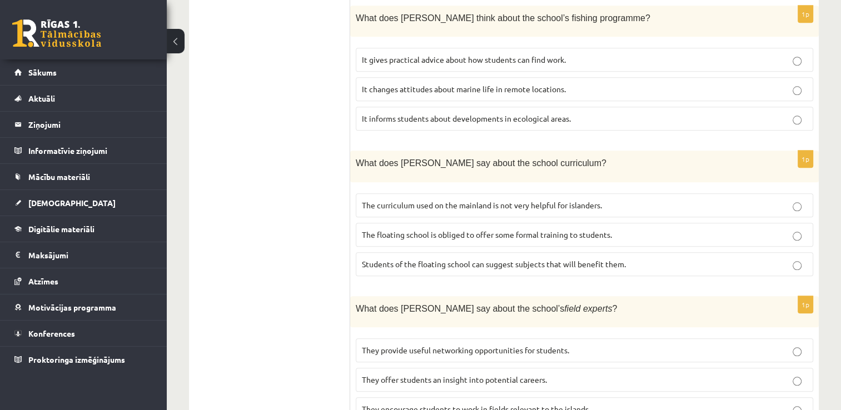
click at [520, 375] on span "They offer students an insight into potential careers." at bounding box center [454, 380] width 185 height 10
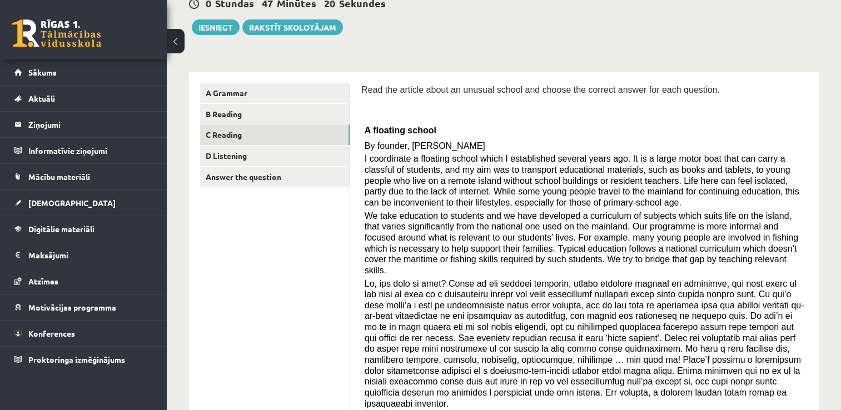
scroll to position [0, 0]
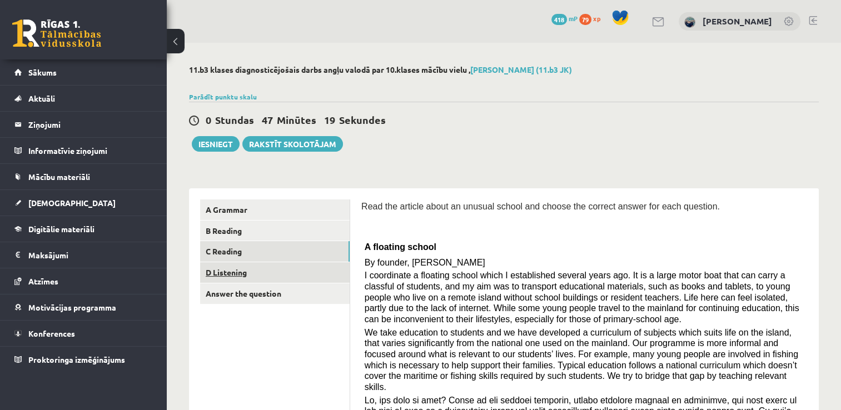
click at [239, 270] on link "D Listening" at bounding box center [275, 272] width 150 height 21
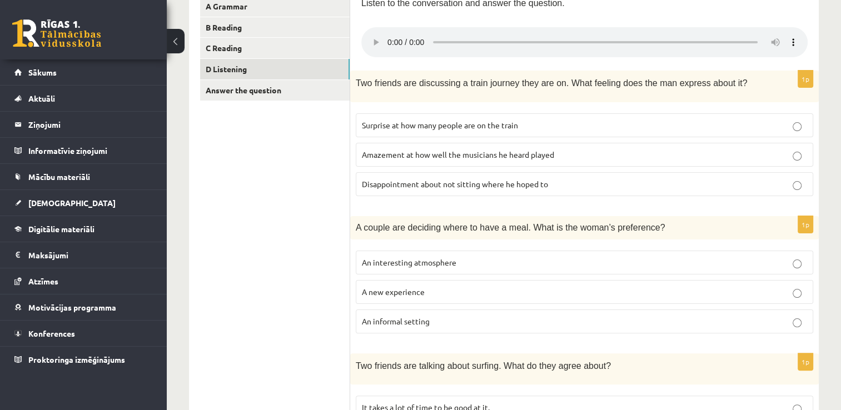
scroll to position [178, 0]
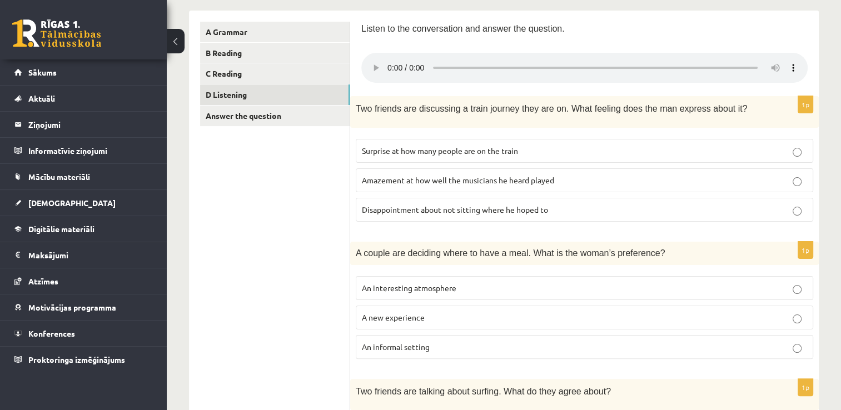
click at [393, 317] on span "A new experience" at bounding box center [393, 318] width 63 height 10
click at [410, 209] on span "Disappointment about not sitting where he hoped to" at bounding box center [455, 210] width 186 height 10
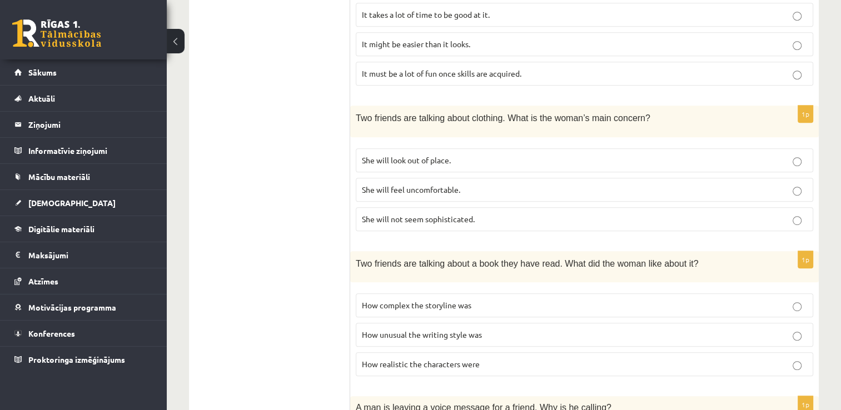
scroll to position [623, 0]
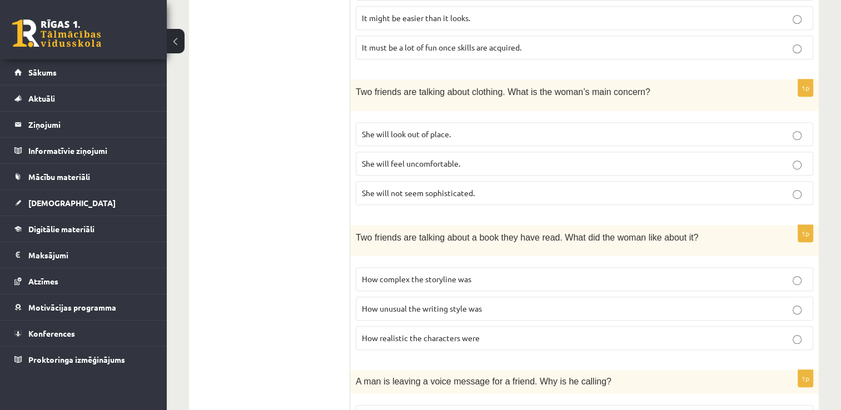
click at [424, 333] on span "How realistic the characters were" at bounding box center [421, 338] width 118 height 10
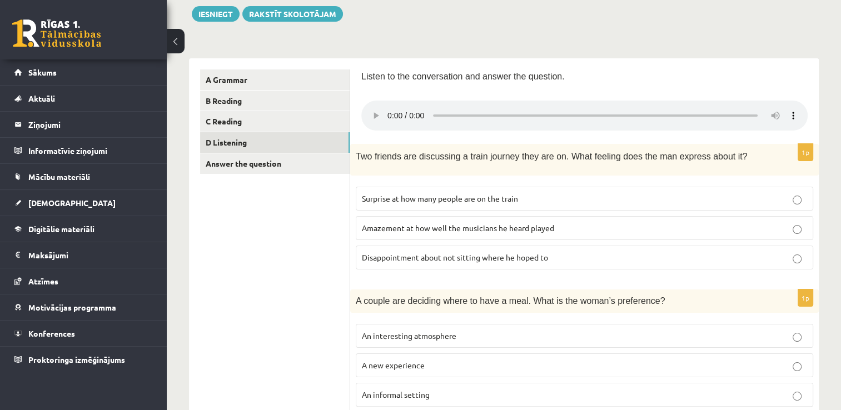
scroll to position [0, 0]
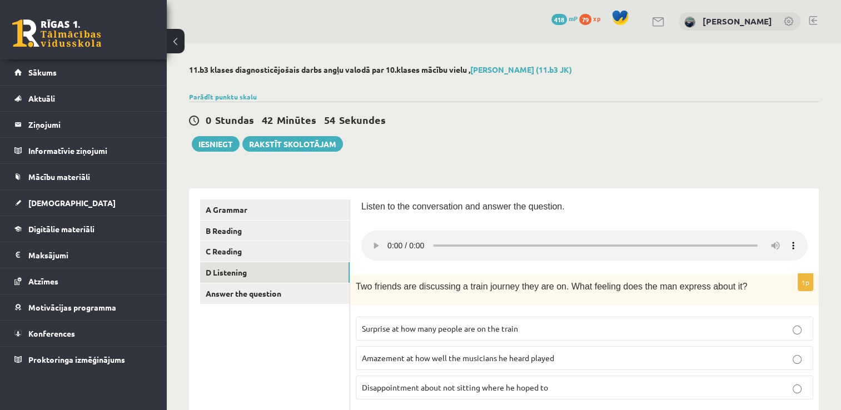
click at [574, 123] on div "0 Stundas 42 Minūtes 54 Sekundes" at bounding box center [504, 120] width 630 height 14
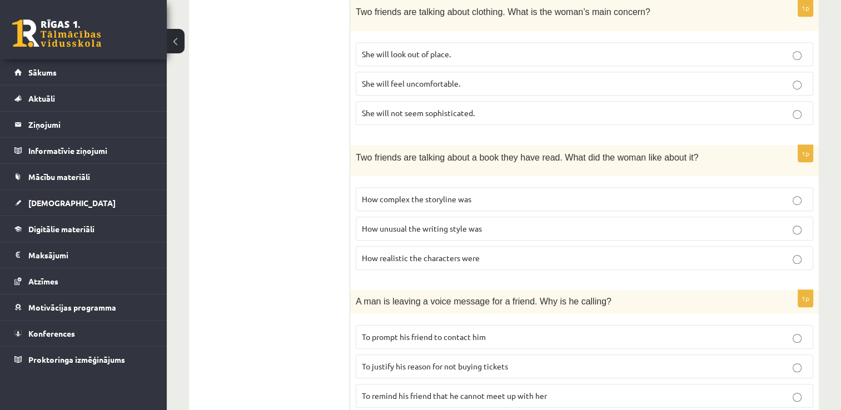
scroll to position [734, 0]
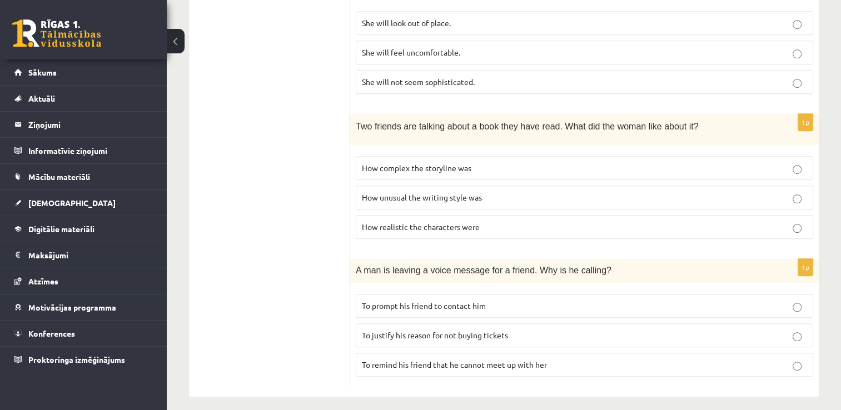
click at [410, 192] on span "How unusual the writing style was" at bounding box center [422, 197] width 120 height 10
click at [426, 330] on span "To justify his reason for not buying tickets" at bounding box center [435, 335] width 146 height 10
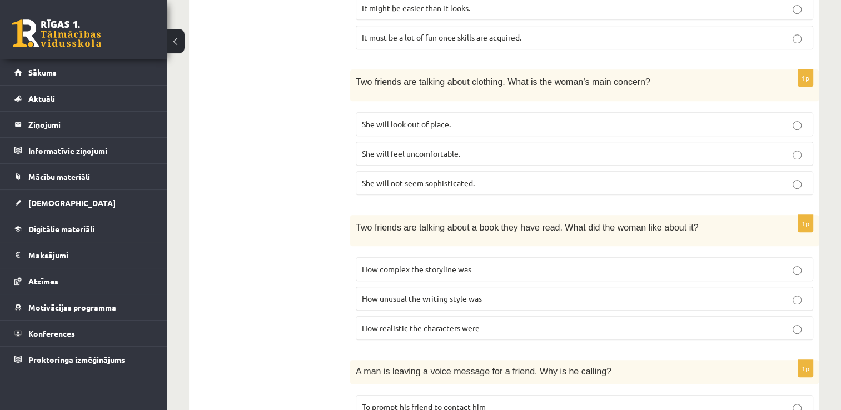
scroll to position [567, 0]
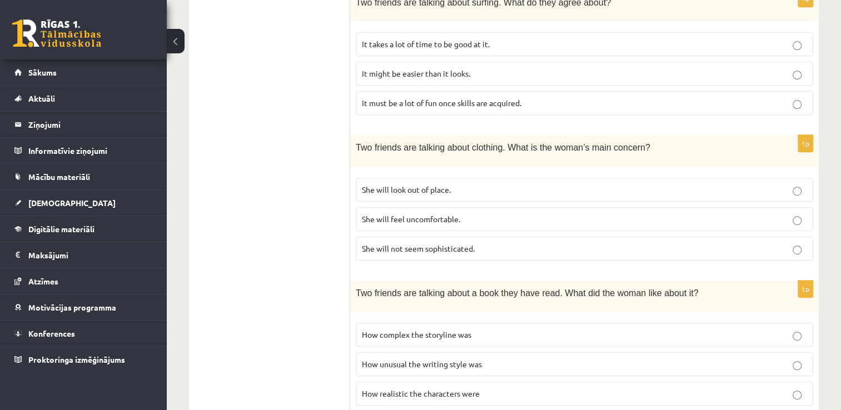
click at [455, 184] on p "She will look out of place." at bounding box center [584, 190] width 445 height 12
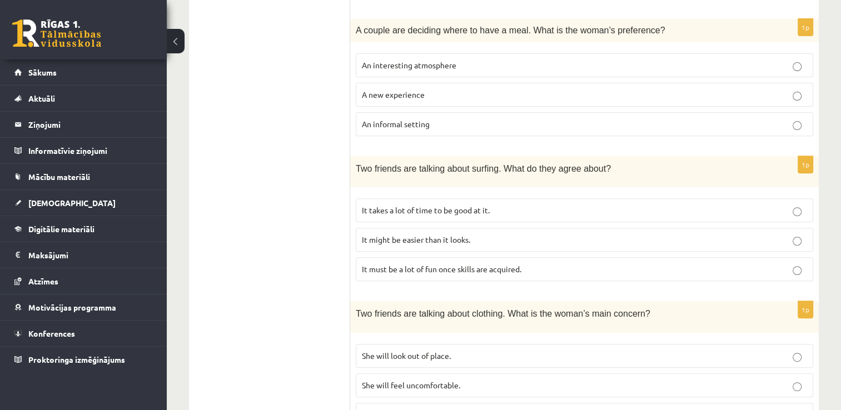
scroll to position [400, 0]
click at [447, 267] on span "It must be a lot of fun once skills are acquired." at bounding box center [442, 270] width 160 height 10
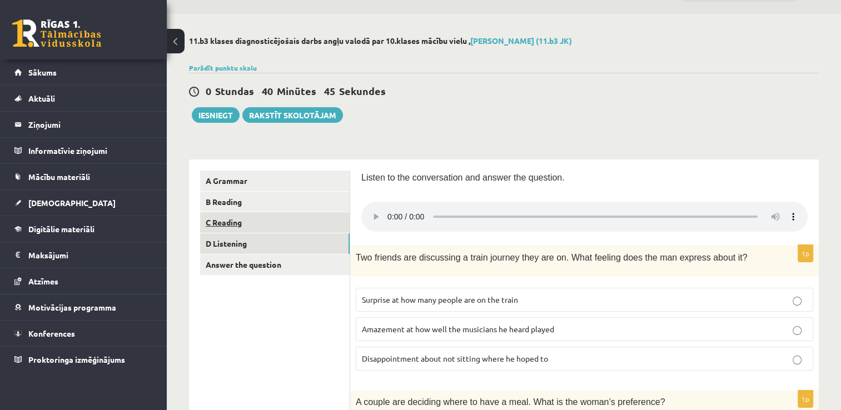
scroll to position [0, 0]
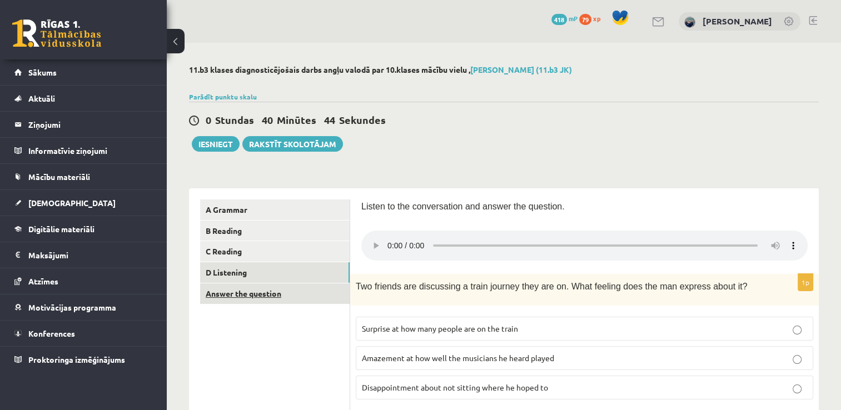
click at [259, 299] on link "Answer the question" at bounding box center [275, 294] width 150 height 21
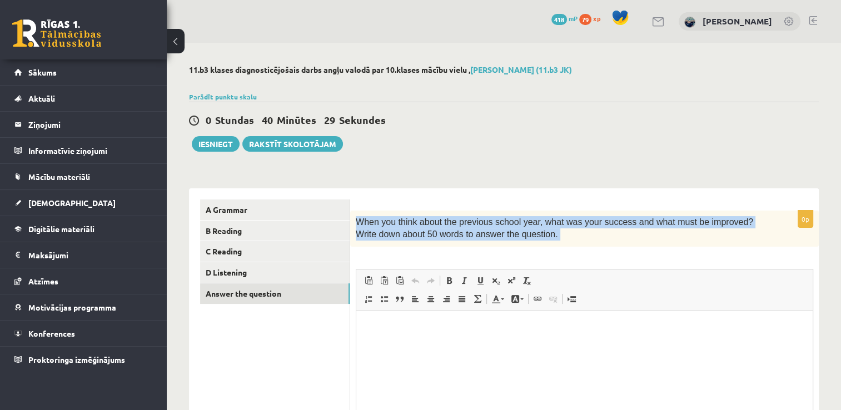
drag, startPoint x: 356, startPoint y: 217, endPoint x: 666, endPoint y: 251, distance: 311.1
click at [666, 251] on div "0p When you think about the previous school year, what was your success and wha…" at bounding box center [584, 356] width 469 height 290
copy div "When you think about the previous school year, what was your success and what m…"
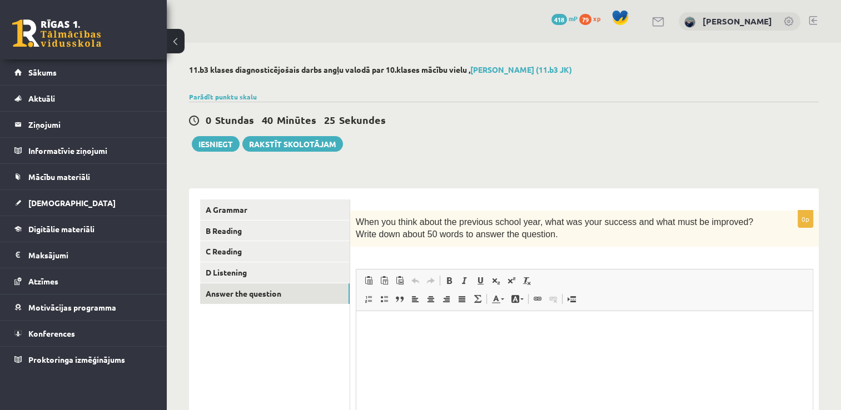
drag, startPoint x: 483, startPoint y: 130, endPoint x: 476, endPoint y: 127, distance: 8.0
click at [480, 128] on div "0 Stundas 40 Minūtes 25 Sekundes Ieskaite saglabāta! Iesniegt Rakstīt skolotājam" at bounding box center [504, 127] width 630 height 50
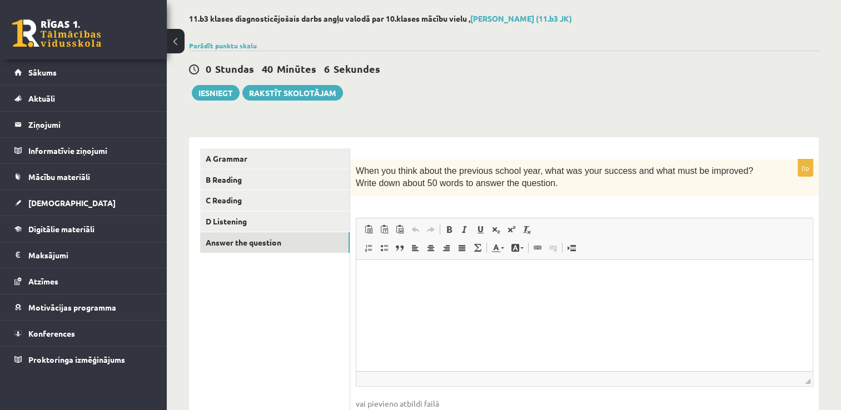
scroll to position [111, 0]
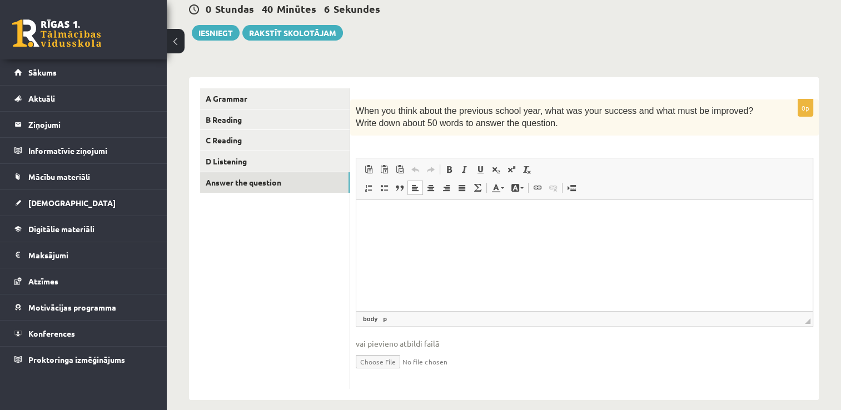
click at [413, 234] on html at bounding box center [584, 217] width 457 height 34
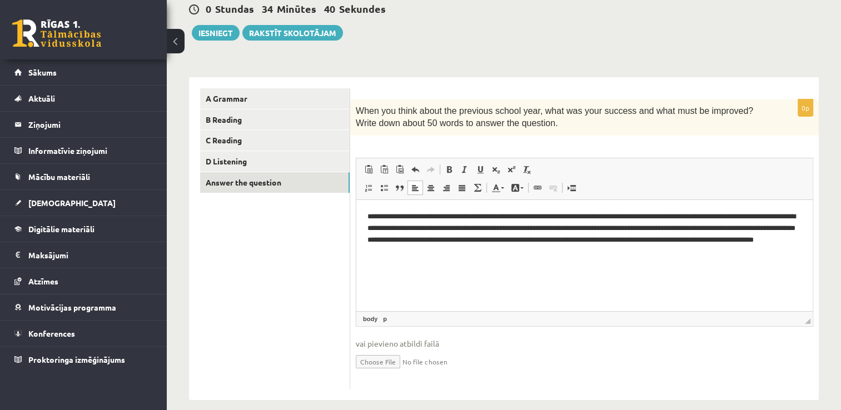
drag, startPoint x: 494, startPoint y: 219, endPoint x: 494, endPoint y: 240, distance: 21.1
click at [494, 219] on p "**********" at bounding box center [585, 234] width 435 height 46
click at [515, 232] on p "**********" at bounding box center [585, 234] width 435 height 46
click at [672, 244] on p "**********" at bounding box center [585, 234] width 435 height 46
click at [676, 242] on p "**********" at bounding box center [585, 234] width 435 height 46
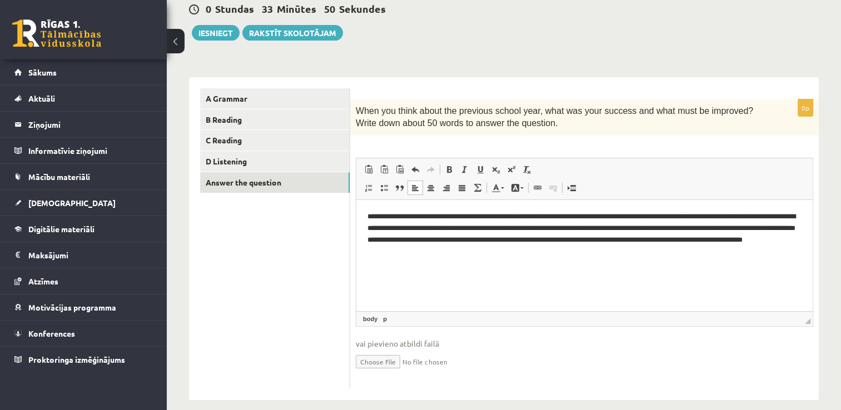
click at [709, 241] on p "**********" at bounding box center [585, 234] width 435 height 46
click at [497, 254] on p "**********" at bounding box center [585, 234] width 435 height 46
click at [229, 158] on link "D Listening" at bounding box center [275, 161] width 150 height 21
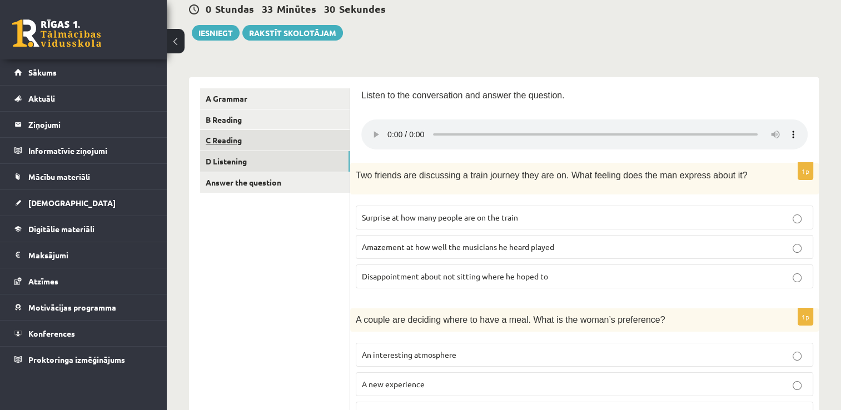
click at [229, 141] on link "C Reading" at bounding box center [275, 140] width 150 height 21
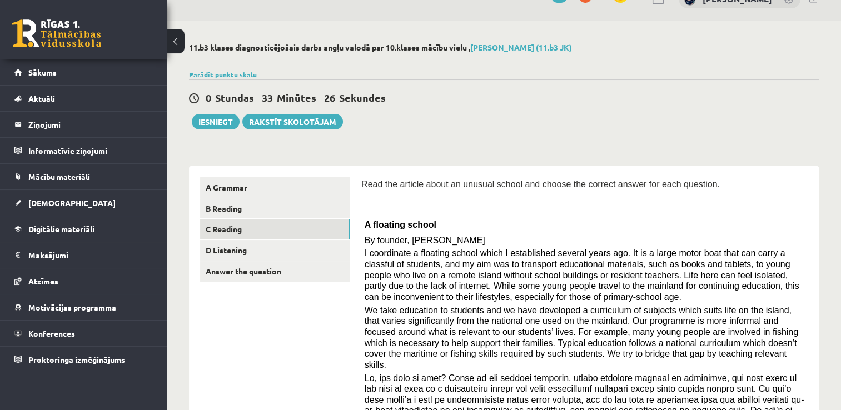
scroll to position [0, 0]
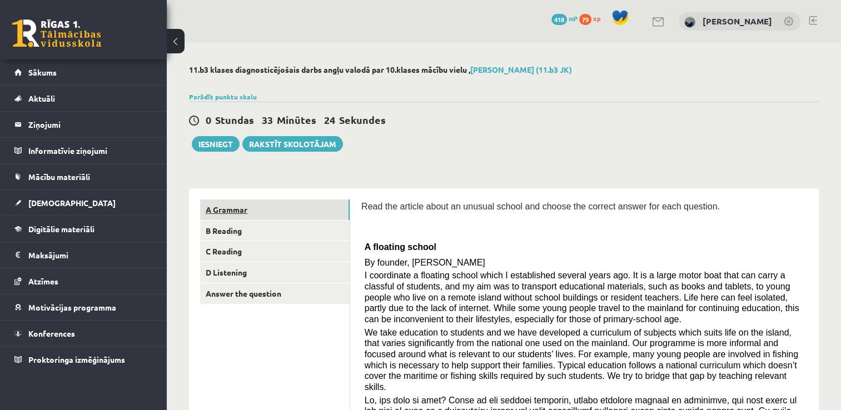
click at [235, 216] on link "A Grammar" at bounding box center [275, 210] width 150 height 21
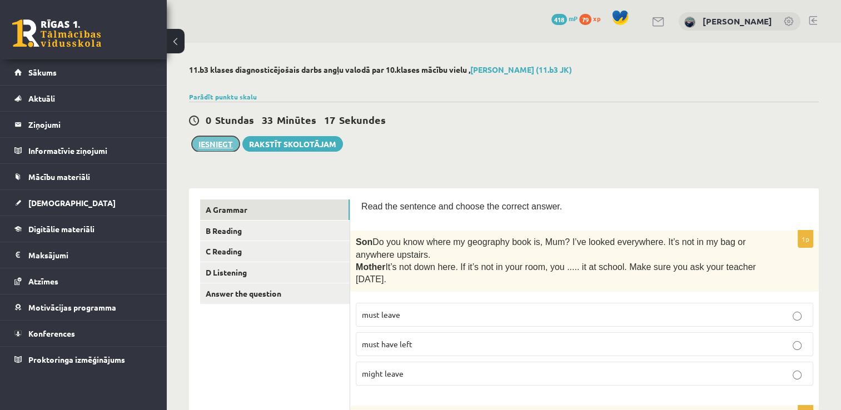
click at [218, 143] on button "Iesniegt" at bounding box center [216, 144] width 48 height 16
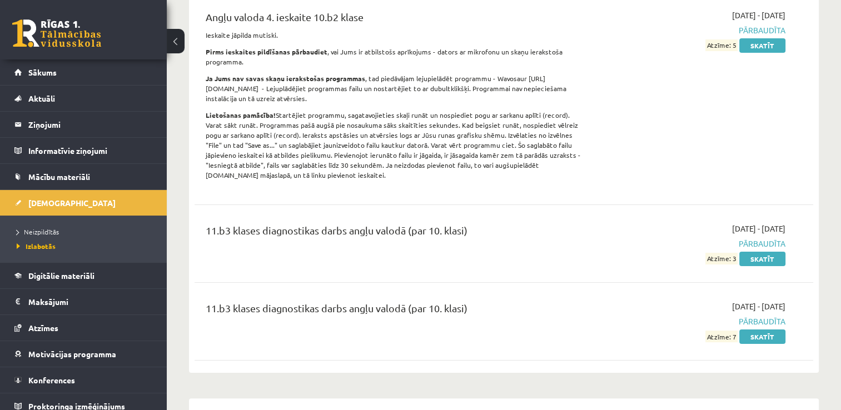
scroll to position [167, 0]
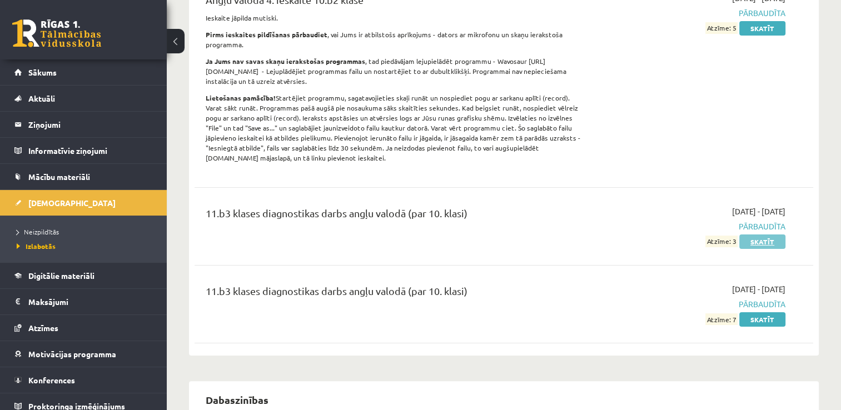
click at [761, 240] on link "Skatīt" at bounding box center [763, 242] width 46 height 14
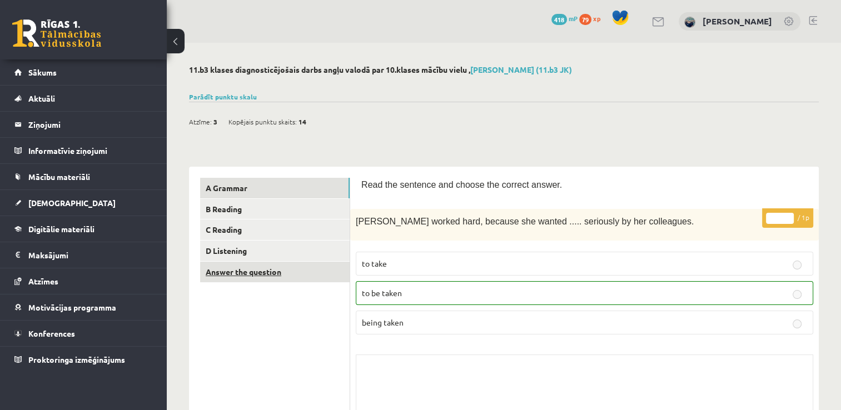
click at [260, 262] on link "Answer the question" at bounding box center [275, 272] width 150 height 21
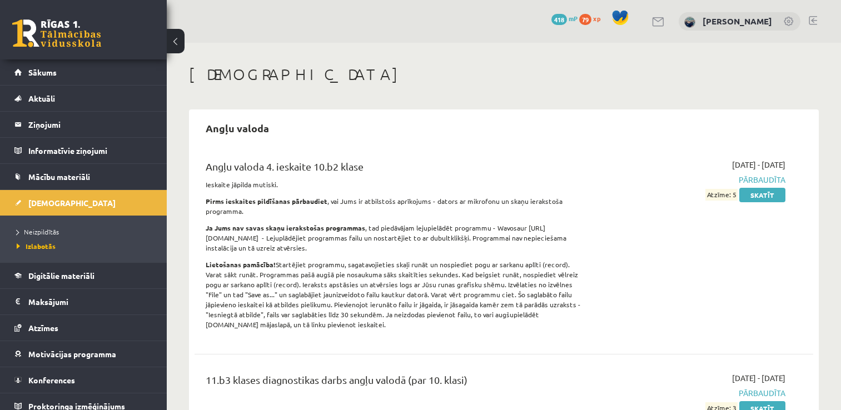
scroll to position [165, 0]
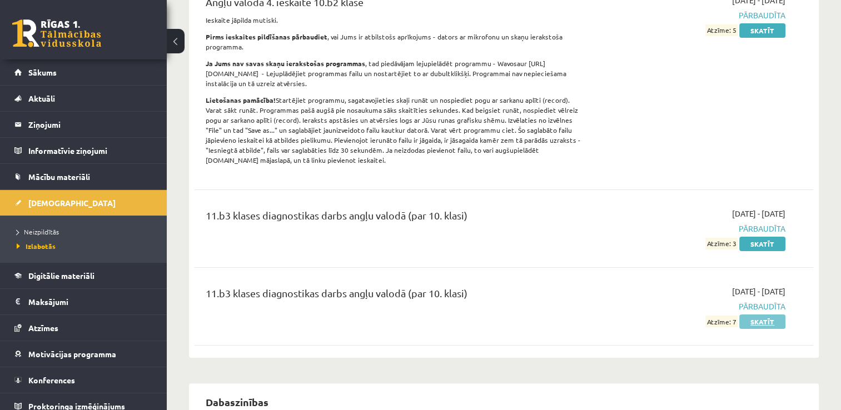
click at [768, 315] on link "Skatīt" at bounding box center [763, 322] width 46 height 14
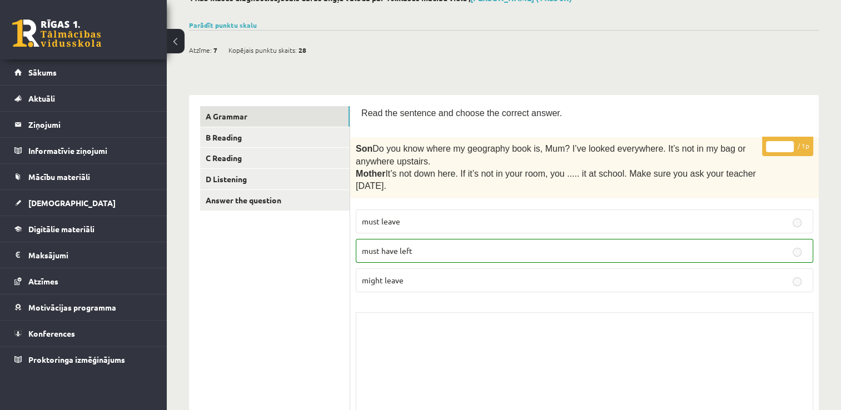
scroll to position [222, 0]
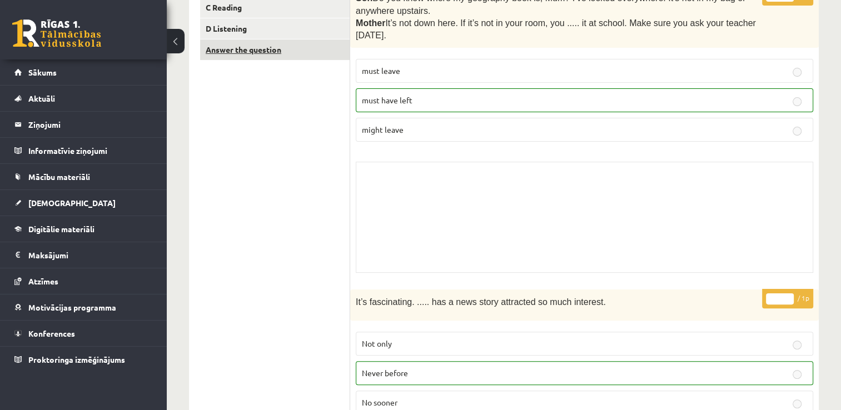
click at [268, 49] on link "Answer the question" at bounding box center [275, 49] width 150 height 21
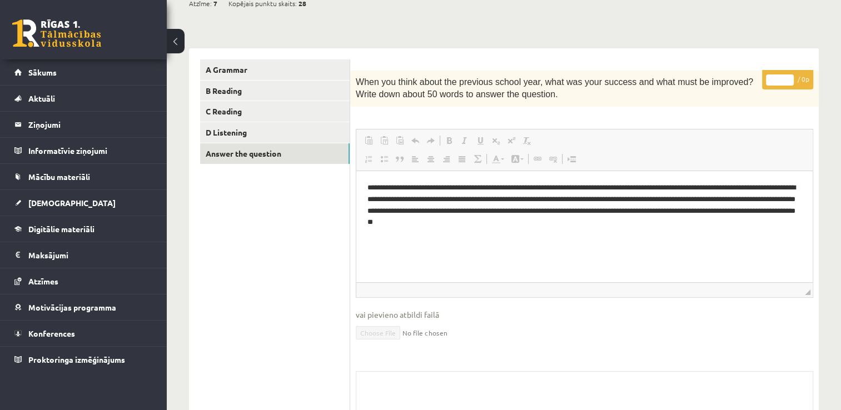
scroll to position [0, 0]
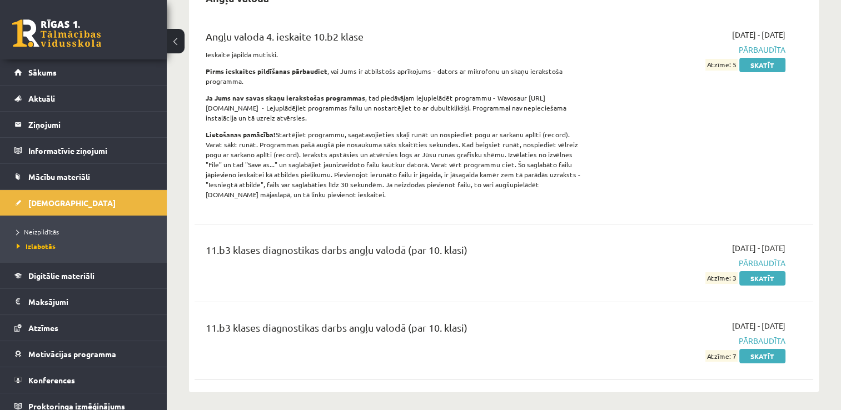
scroll to position [219, 0]
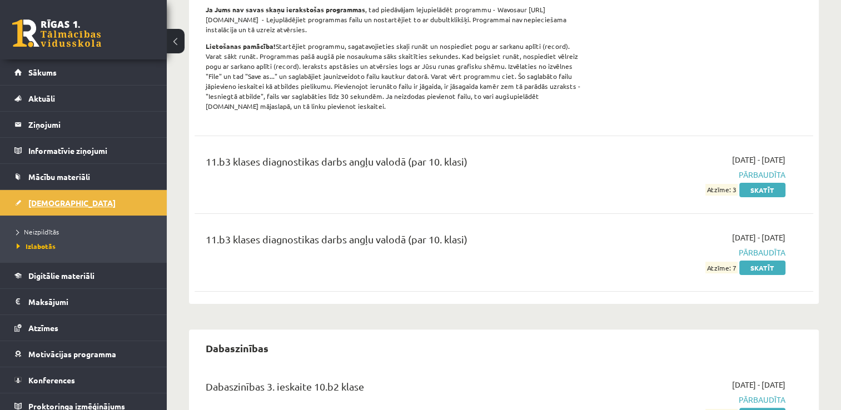
click at [43, 200] on span "[DEMOGRAPHIC_DATA]" at bounding box center [71, 203] width 87 height 10
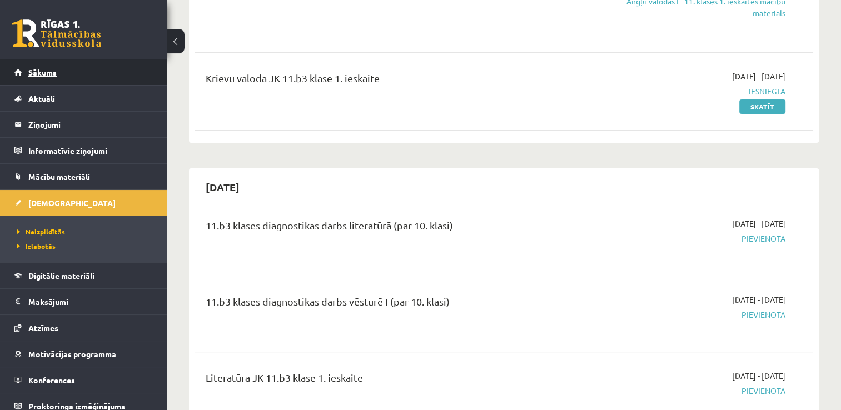
click at [42, 78] on link "Sākums" at bounding box center [83, 73] width 138 height 26
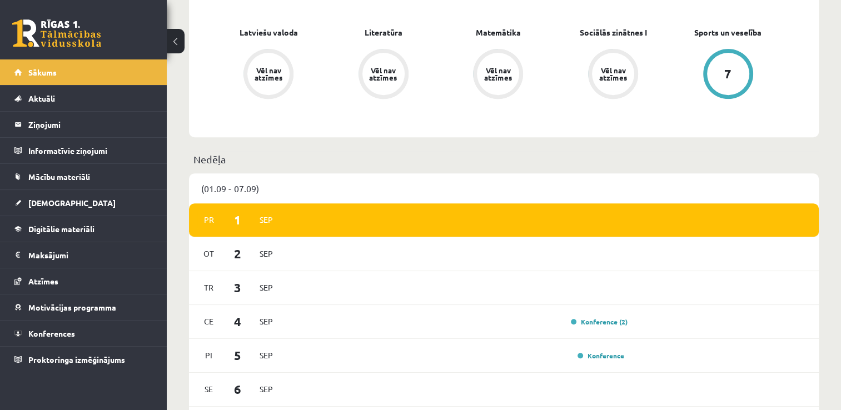
scroll to position [111, 0]
